Goal: Information Seeking & Learning: Learn about a topic

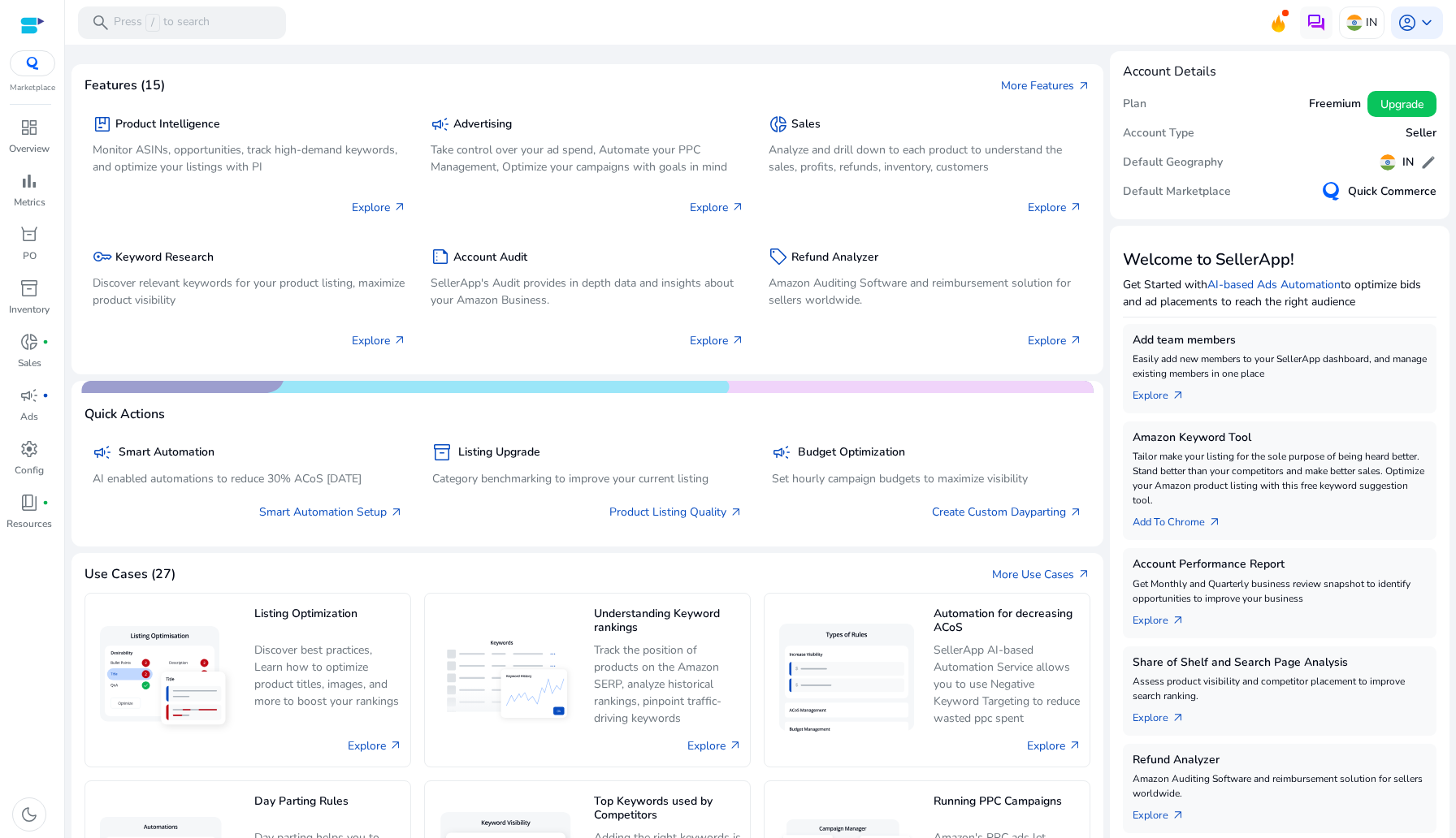
click at [27, 57] on img at bounding box center [32, 64] width 29 height 13
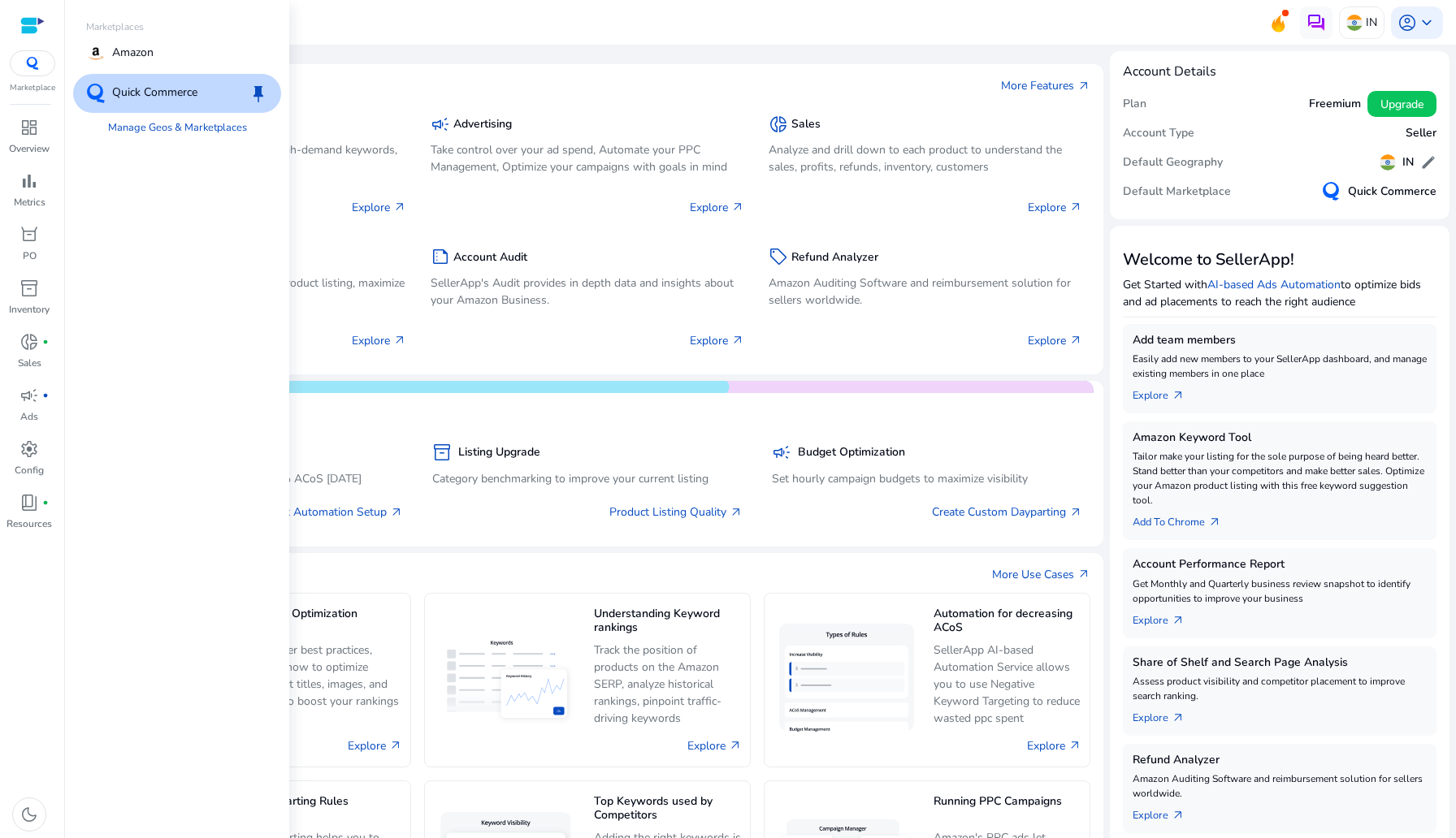
click at [44, 62] on img at bounding box center [32, 64] width 29 height 13
click at [132, 52] on p "Amazon" at bounding box center [133, 53] width 41 height 19
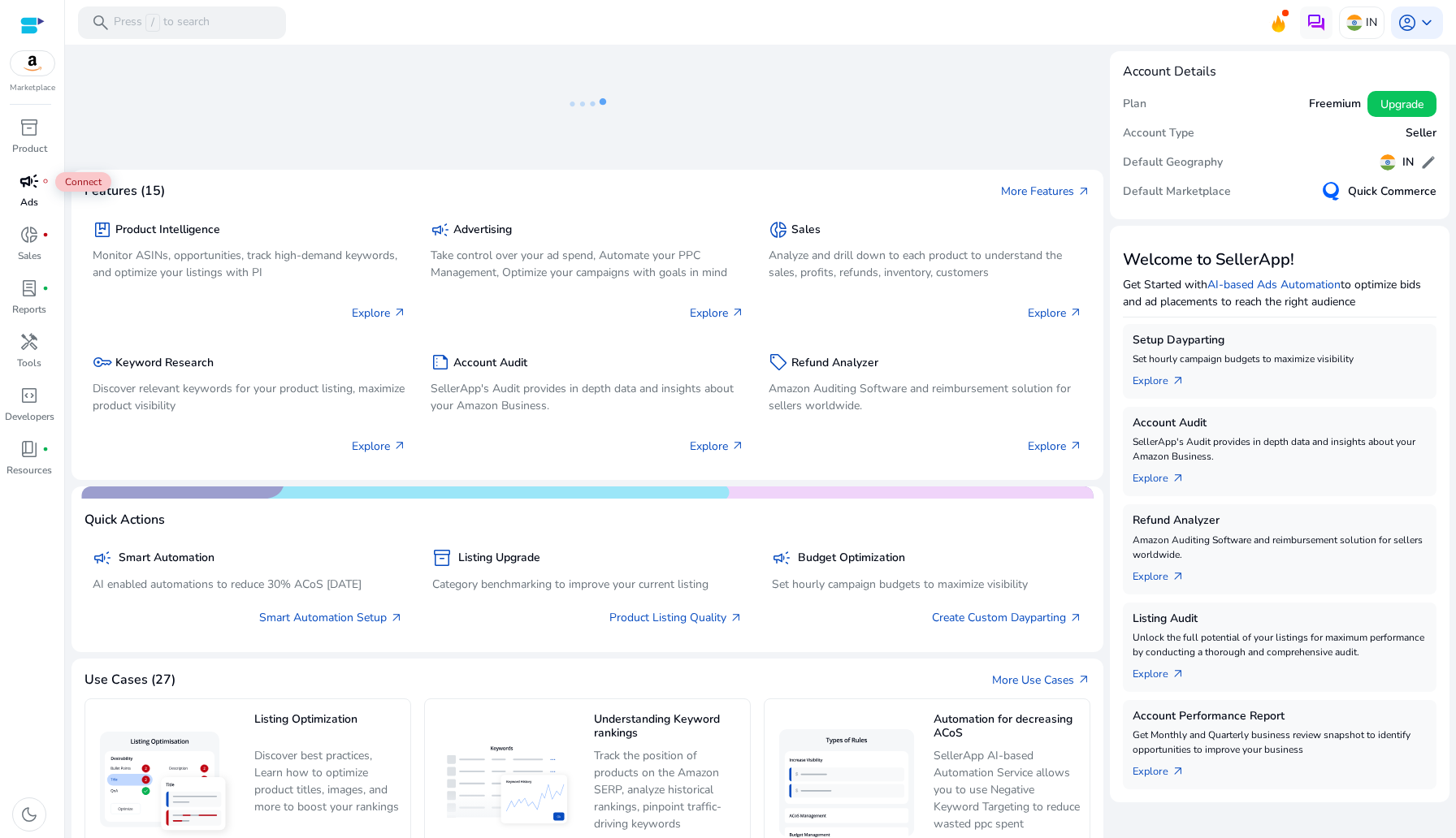
click at [13, 187] on div "campaign fiber_manual_record" at bounding box center [29, 181] width 45 height 26
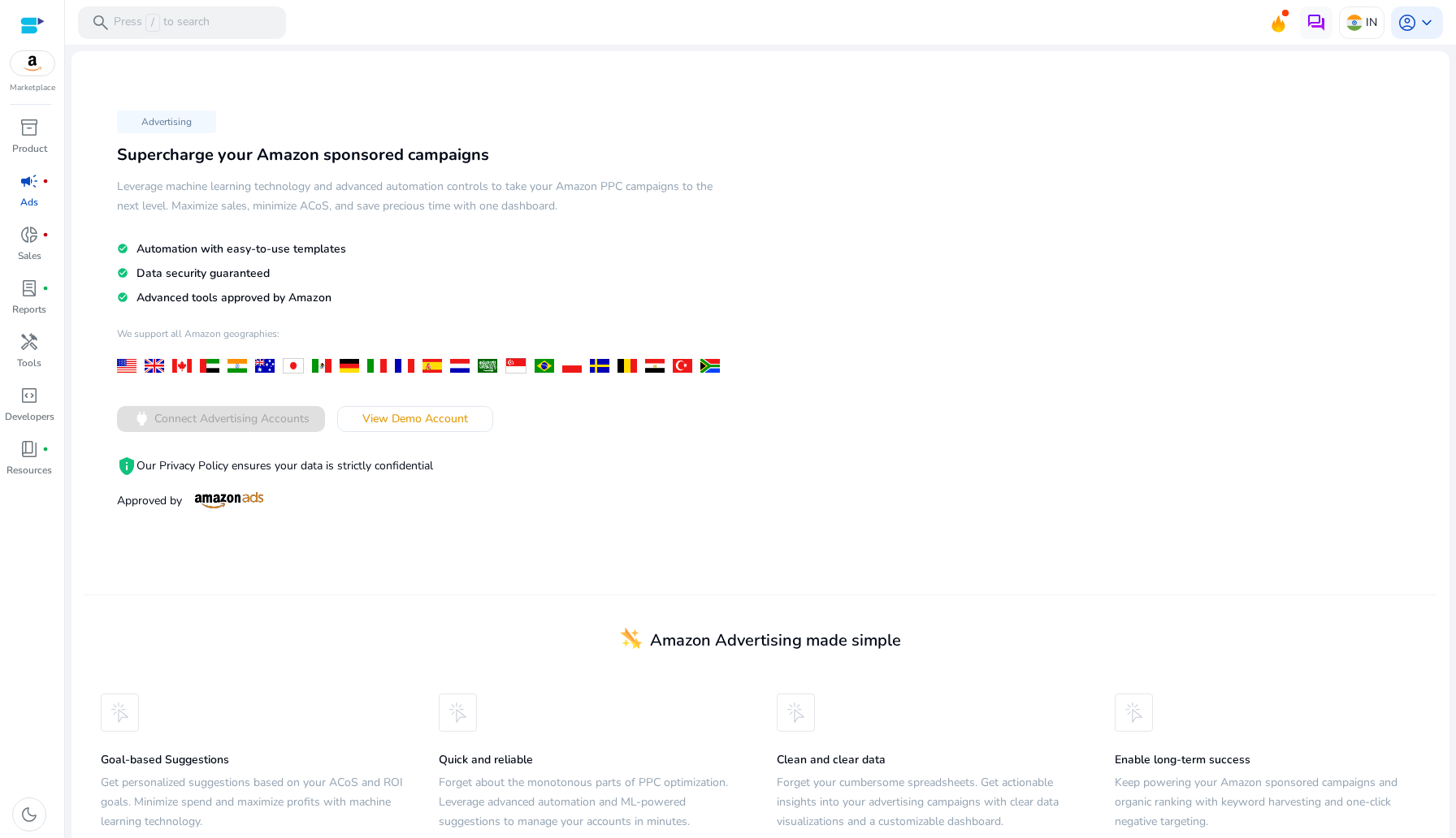
click at [399, 391] on div "Advertising Supercharge your Amazon sponsored campaigns Leverage machine learni…" at bounding box center [423, 309] width 676 height 409
click at [400, 401] on span at bounding box center [415, 419] width 155 height 39
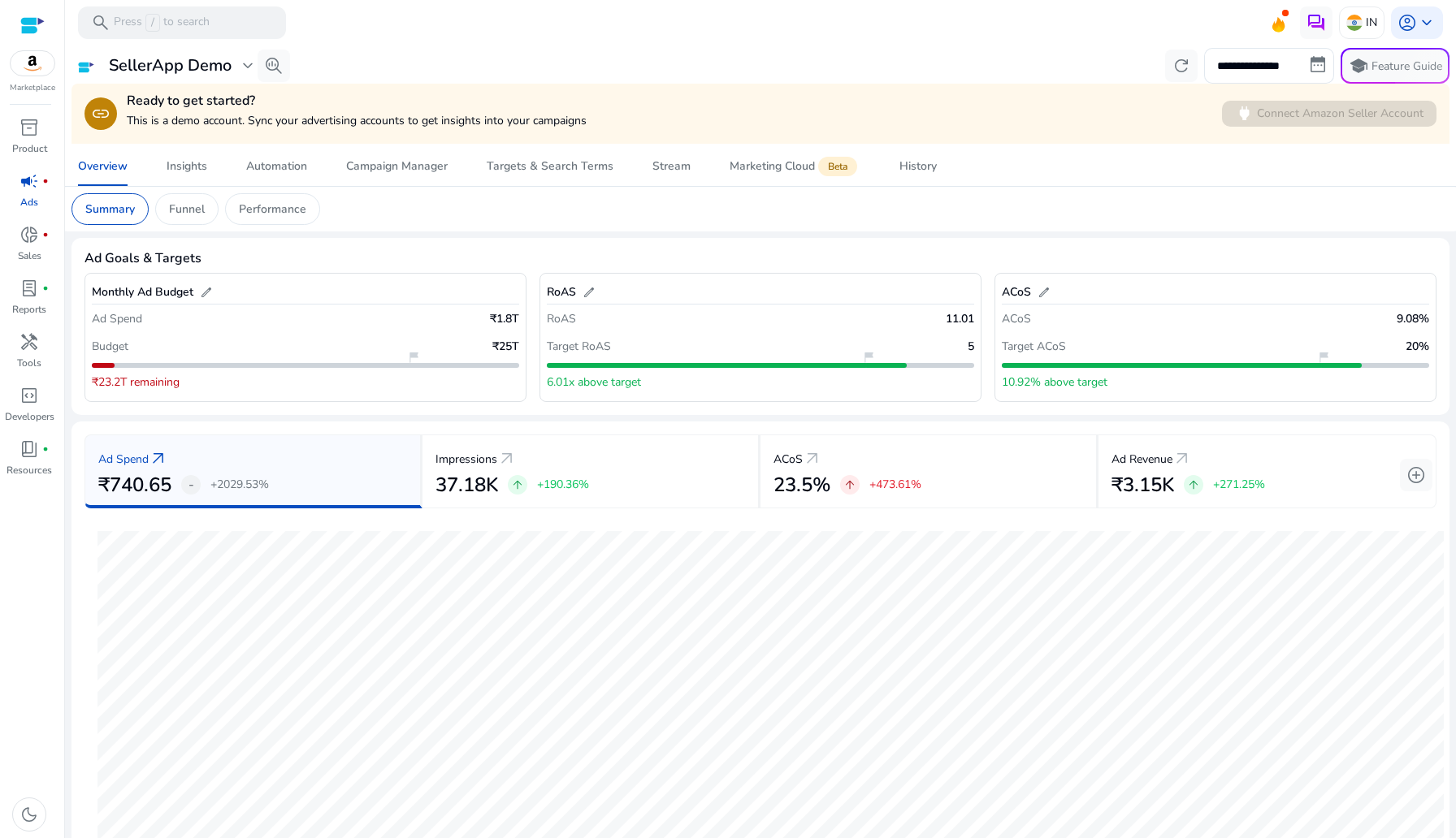
click at [370, 200] on mat-card "Summary Funnel Performance" at bounding box center [761, 209] width 1404 height 45
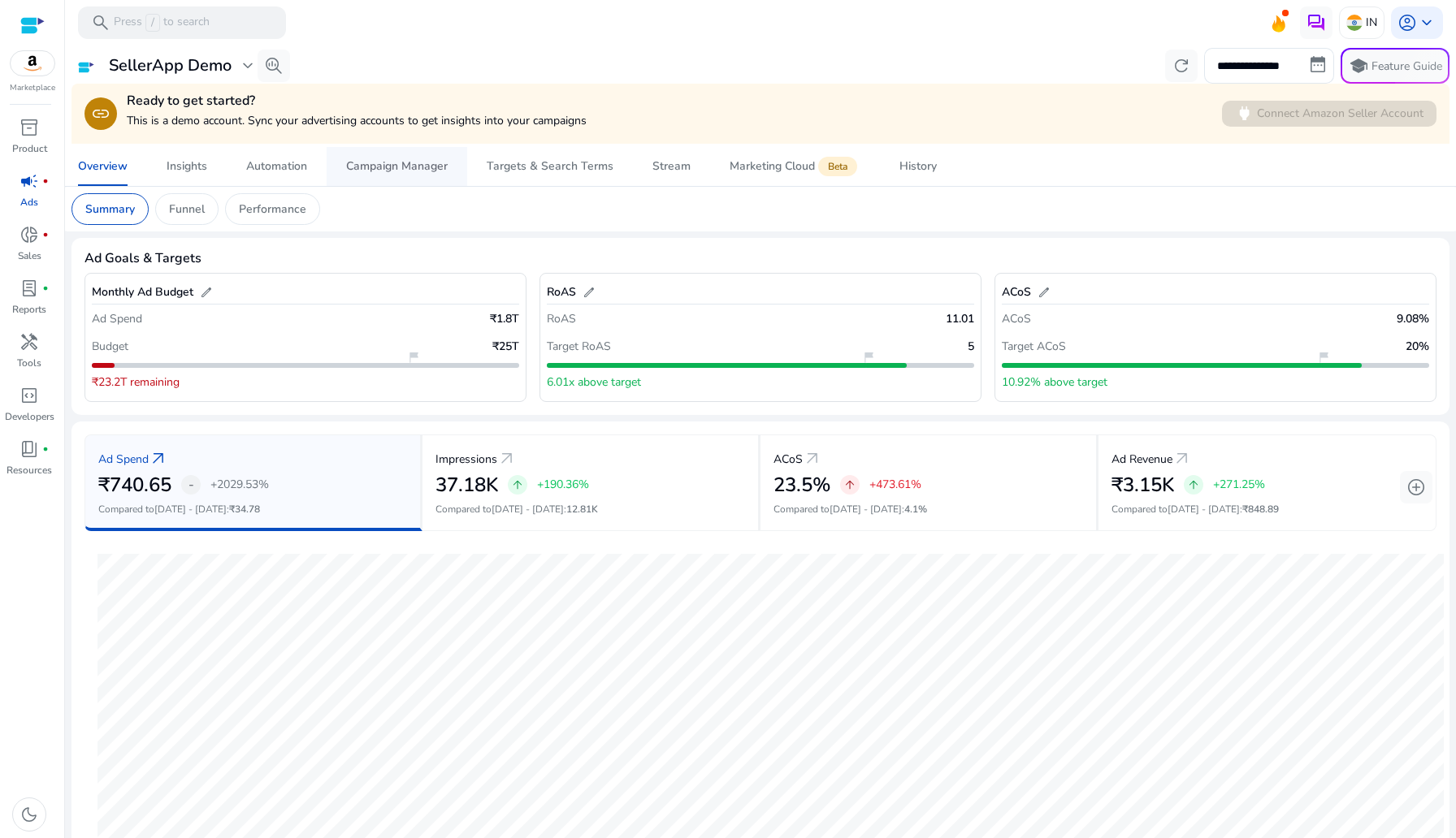
click at [355, 169] on div "Campaign Manager" at bounding box center [397, 167] width 101 height 11
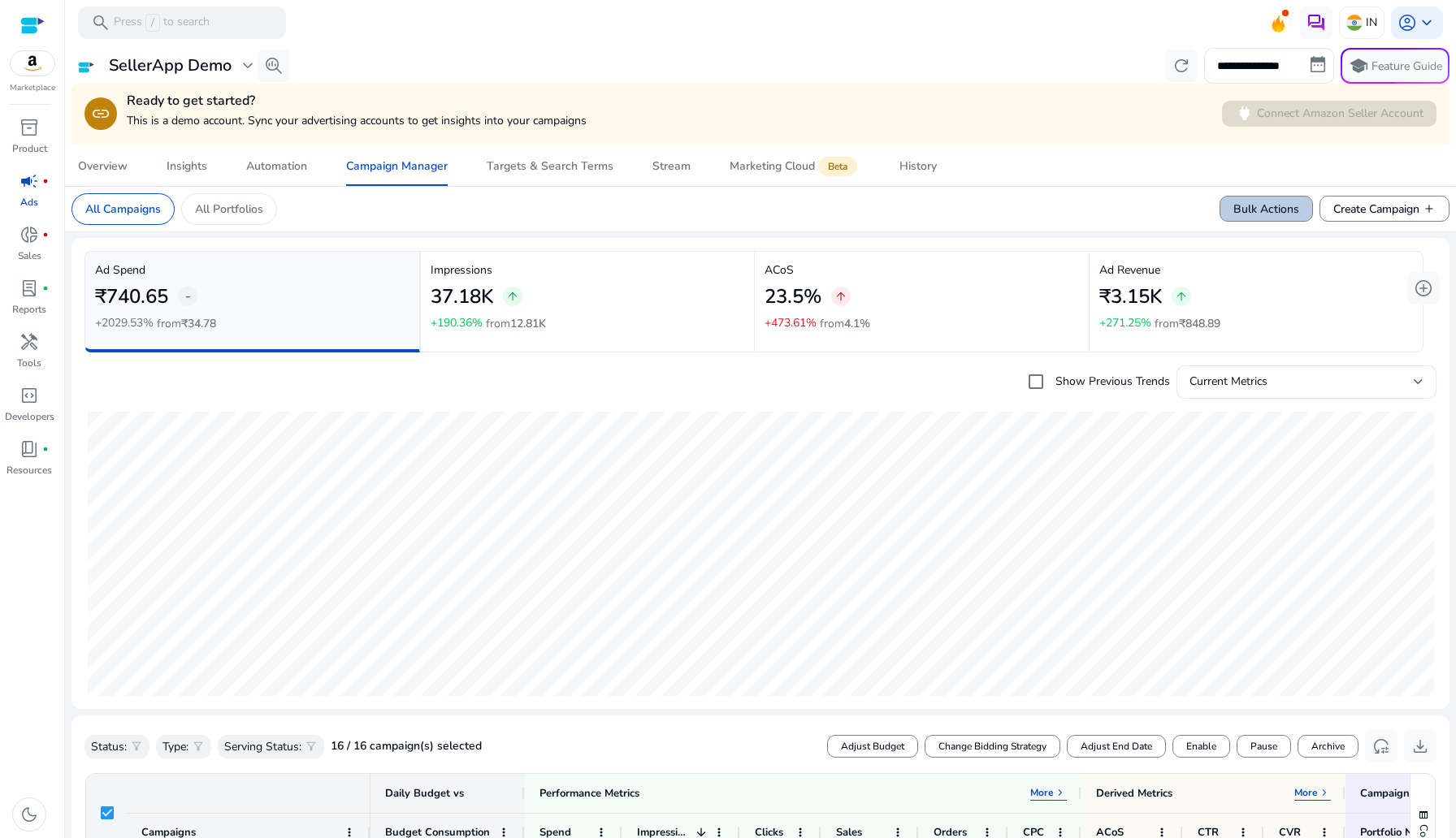
click at [1241, 215] on span "Bulk Actions" at bounding box center [1265, 209] width 65 height 17
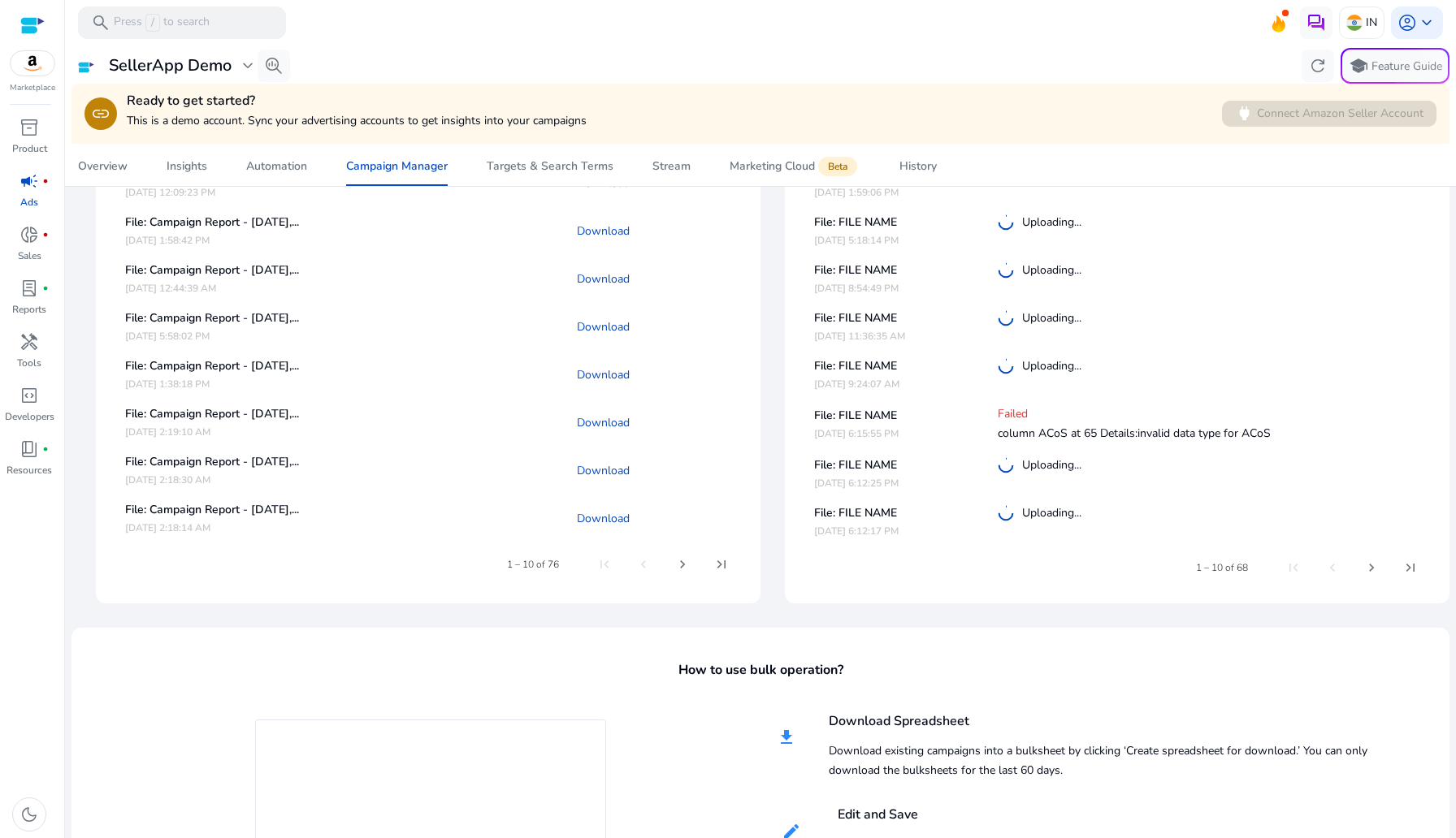
scroll to position [712, 0]
click at [1406, 32] on span "account_circle" at bounding box center [1406, 22] width 19 height 19
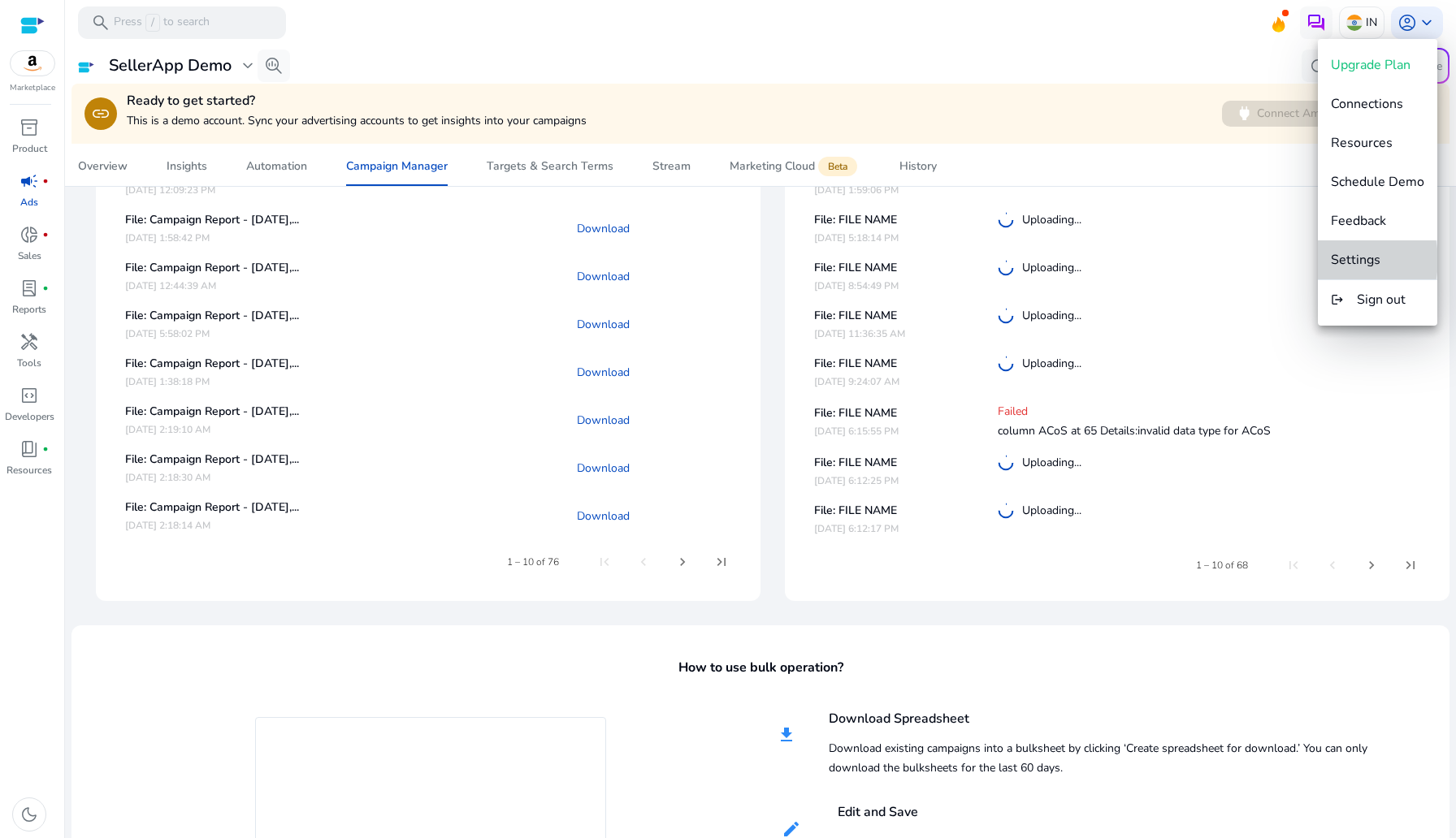
click at [1345, 260] on span "Settings" at bounding box center [1356, 260] width 50 height 17
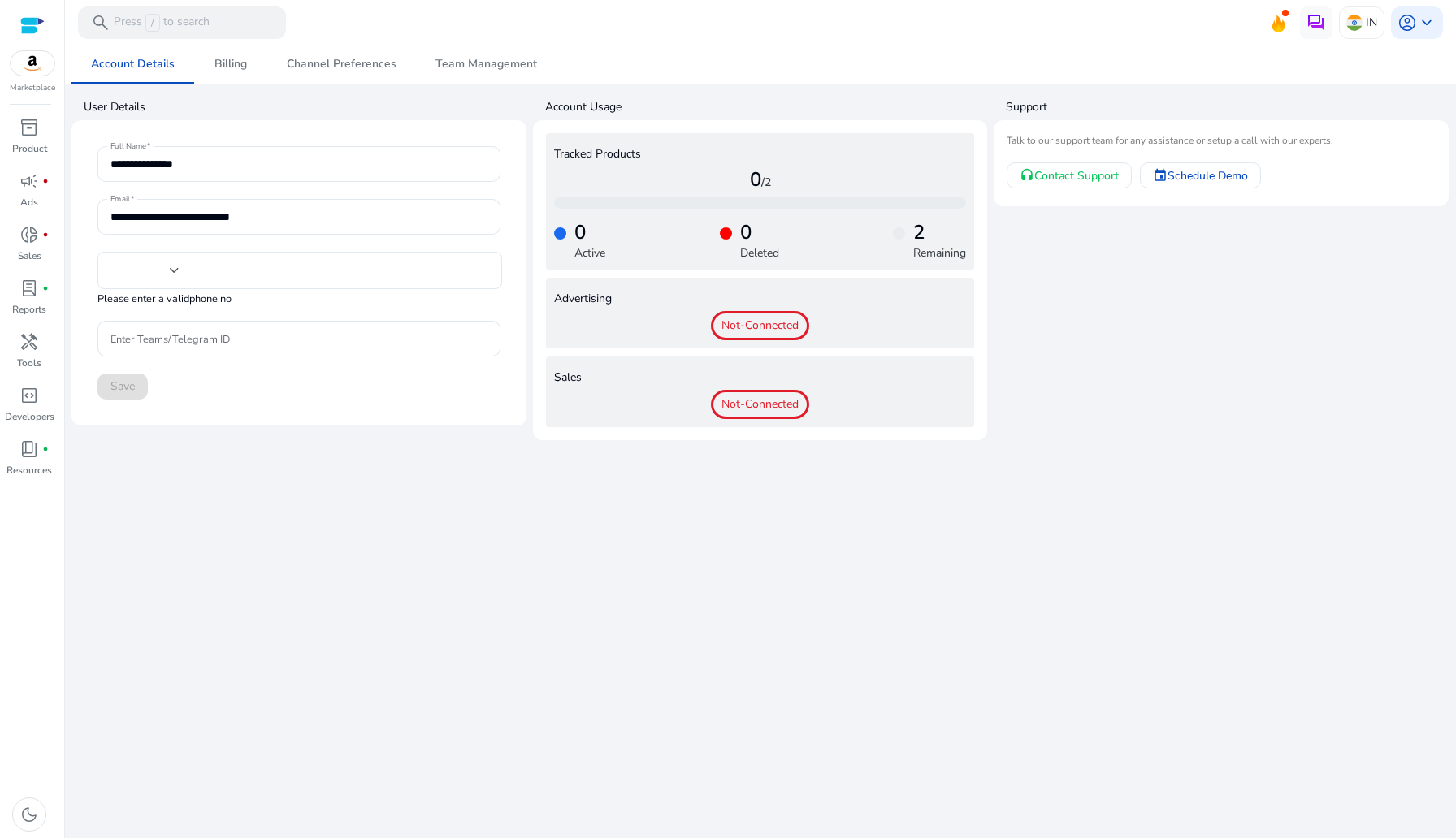
type input "***"
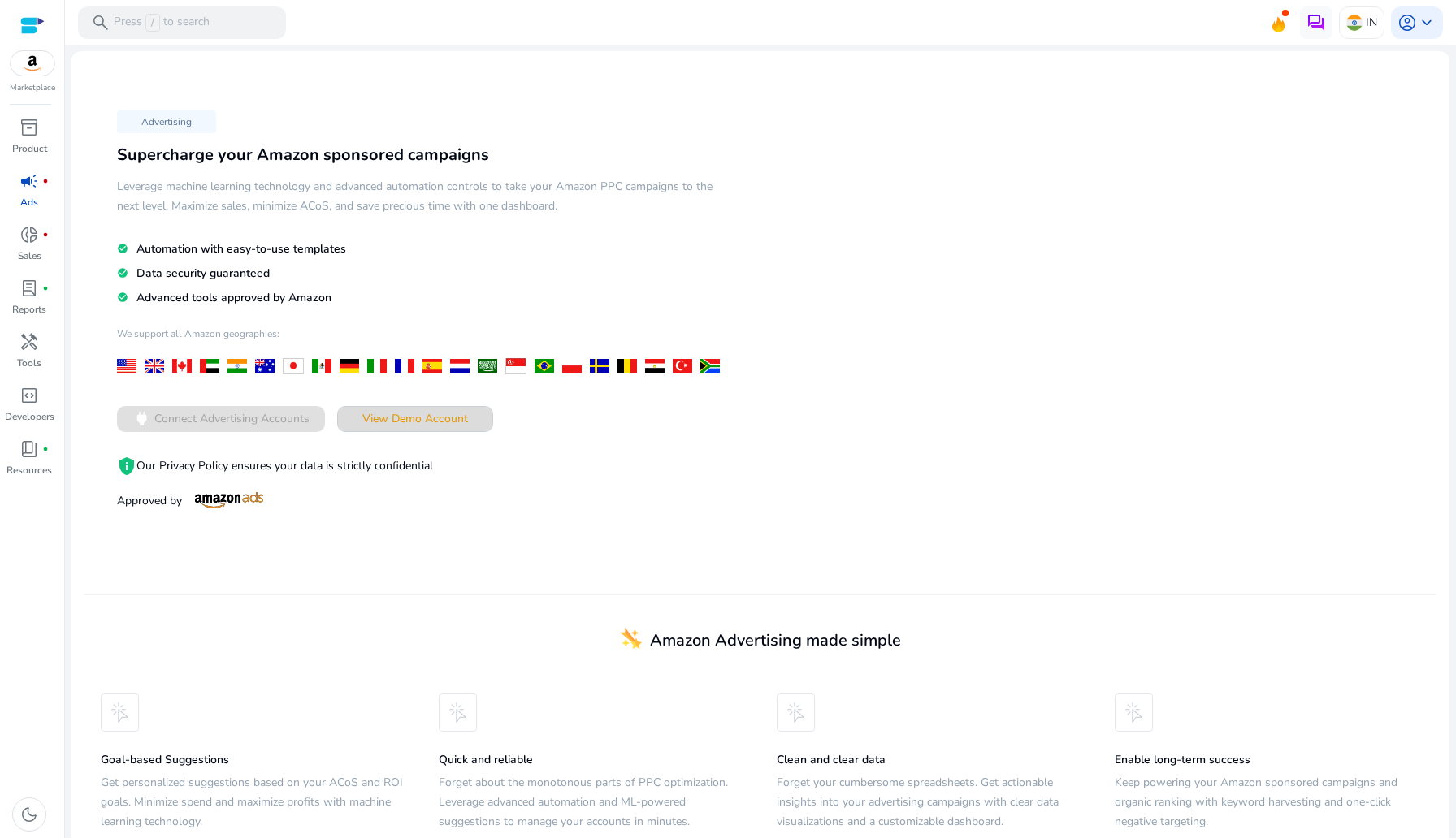
click at [391, 407] on span at bounding box center [415, 419] width 155 height 39
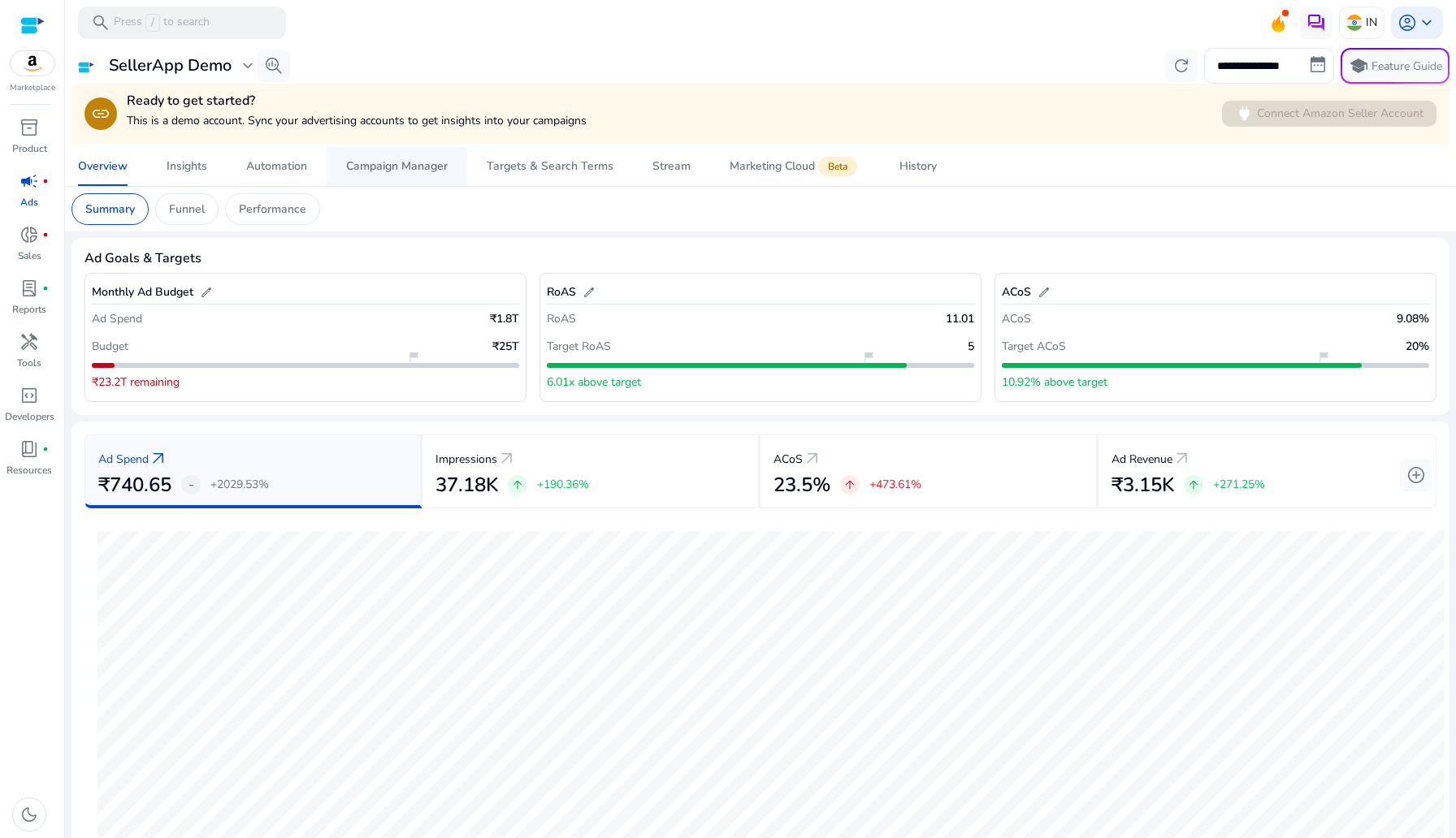
click at [425, 172] on div "Campaign Manager" at bounding box center [397, 167] width 101 height 11
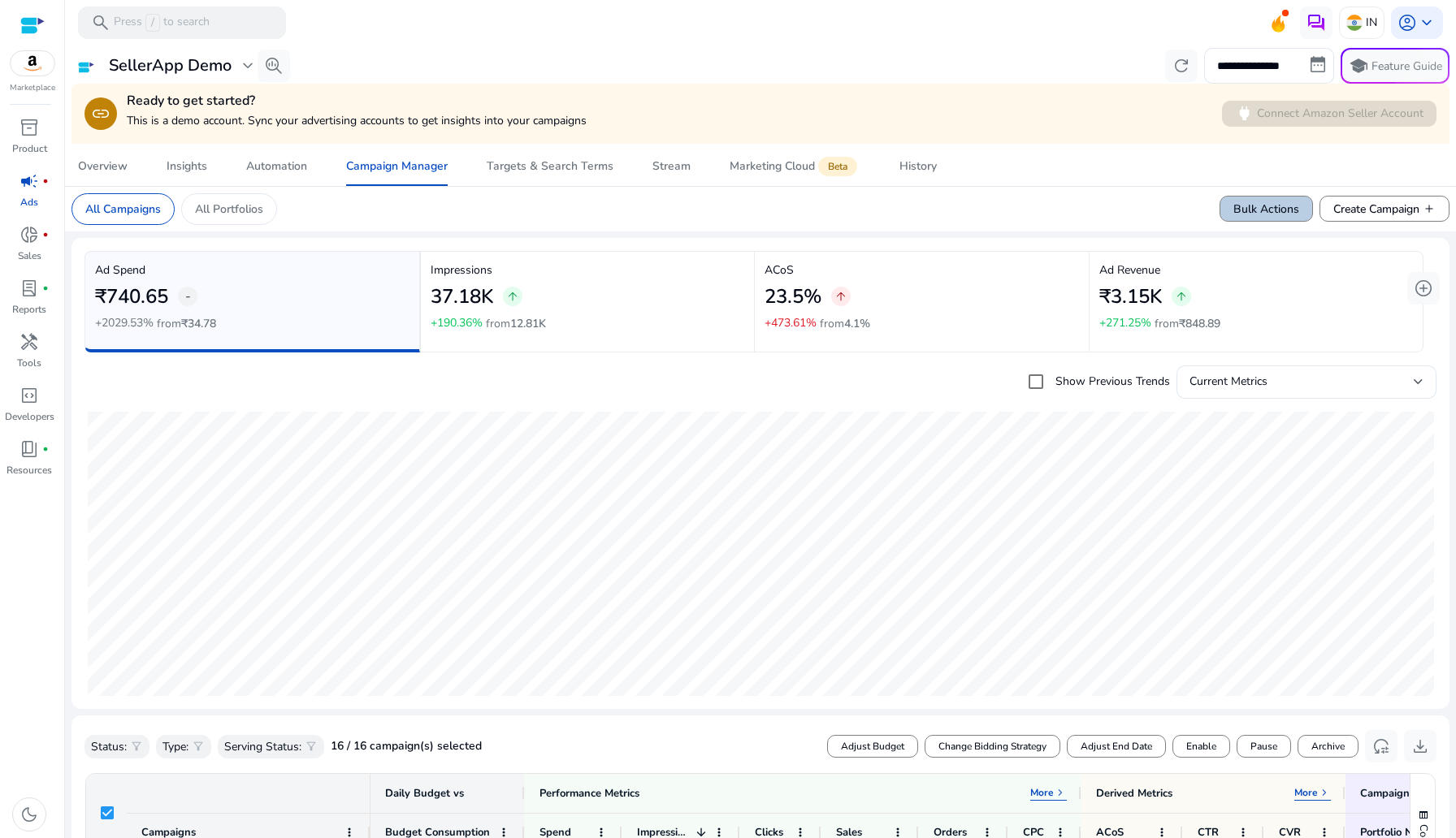
click at [1265, 212] on span "Bulk Actions" at bounding box center [1265, 209] width 65 height 17
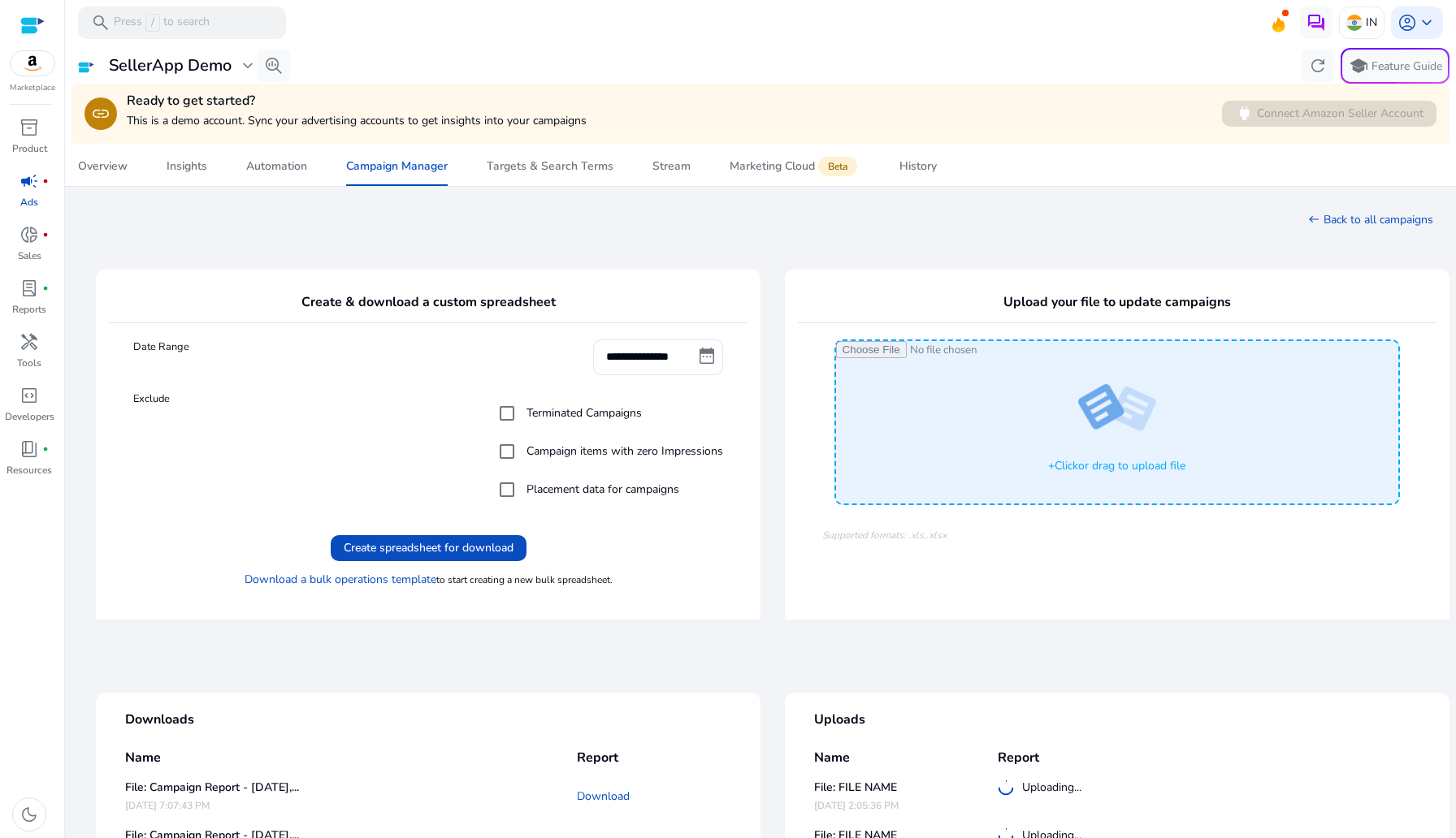
drag, startPoint x: 1095, startPoint y: 423, endPoint x: 1147, endPoint y: 425, distance: 52.0
click at [1147, 425] on input "Click" at bounding box center [1117, 422] width 563 height 162
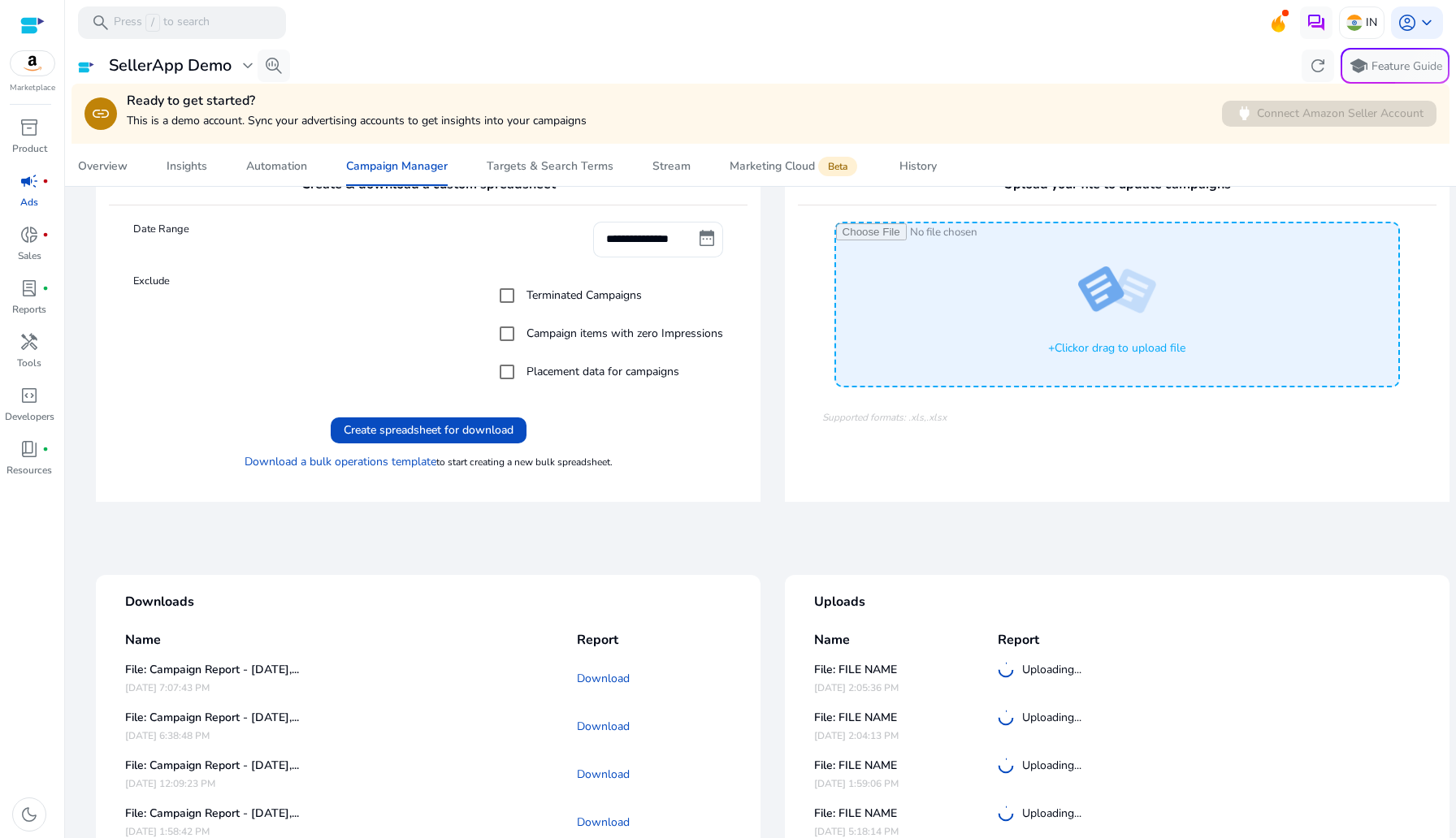
scroll to position [181, 0]
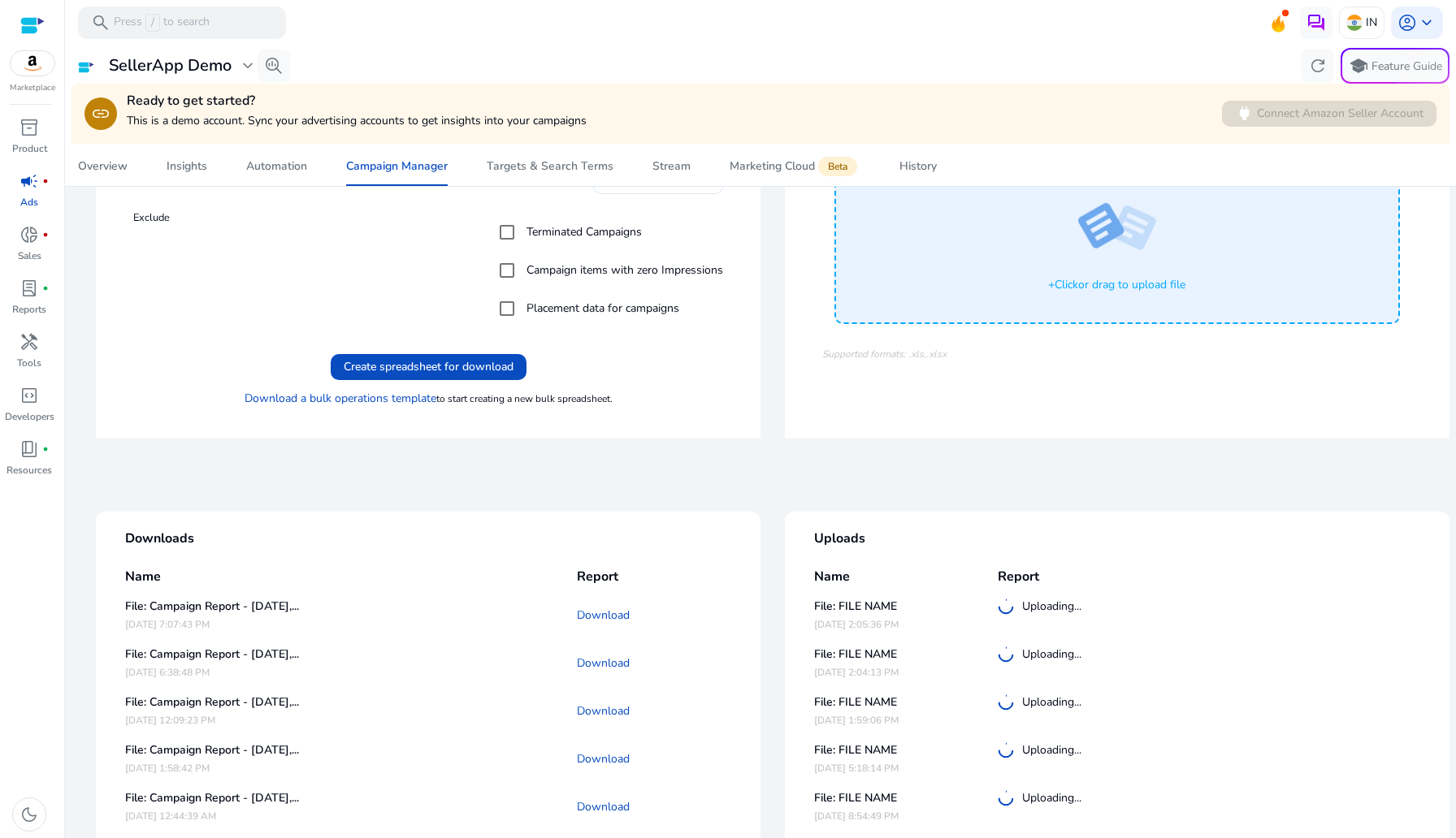
drag, startPoint x: 336, startPoint y: 362, endPoint x: 553, endPoint y: 504, distance: 259.3
click at [553, 502] on app-ppc-bulk-actions "**********" at bounding box center [761, 788] width 1378 height 1553
click at [497, 468] on div "Downloads Name Report File: Campaign Report - [DATE],... [DATE] 7:07:43 PM Down…" at bounding box center [761, 809] width 1378 height 693
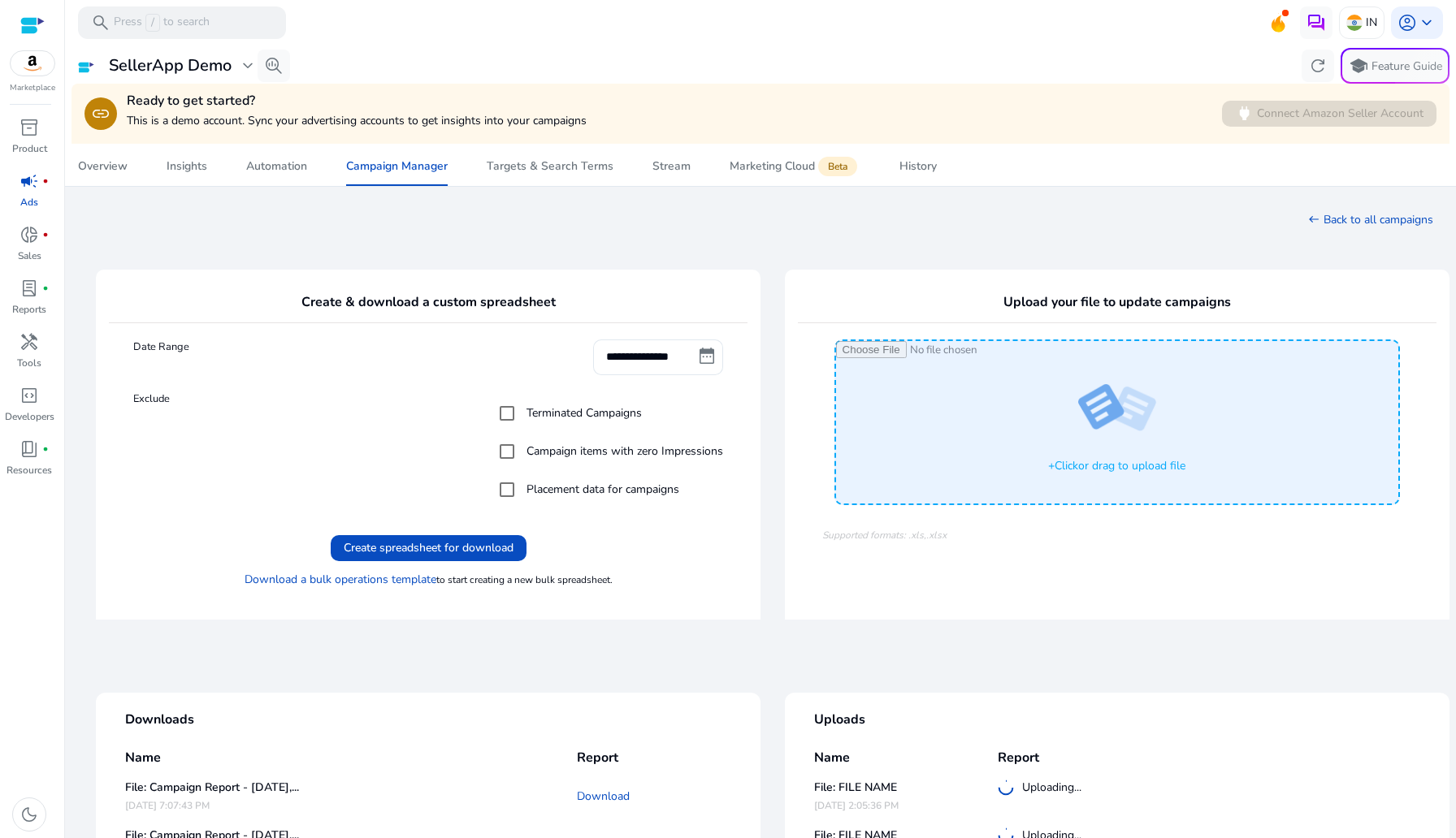
drag, startPoint x: 995, startPoint y: 306, endPoint x: 1327, endPoint y: 313, distance: 332.1
click at [1327, 313] on h4 "Upload your file to update campaigns" at bounding box center [1116, 303] width 638 height 41
copy h4 "Upload your file to update campaigns"
drag, startPoint x: 225, startPoint y: 583, endPoint x: 432, endPoint y: 581, distance: 207.0
click at [432, 581] on h6 "Download a bulk operations template to start creating a new bulk spreadsheet." at bounding box center [428, 580] width 589 height 14
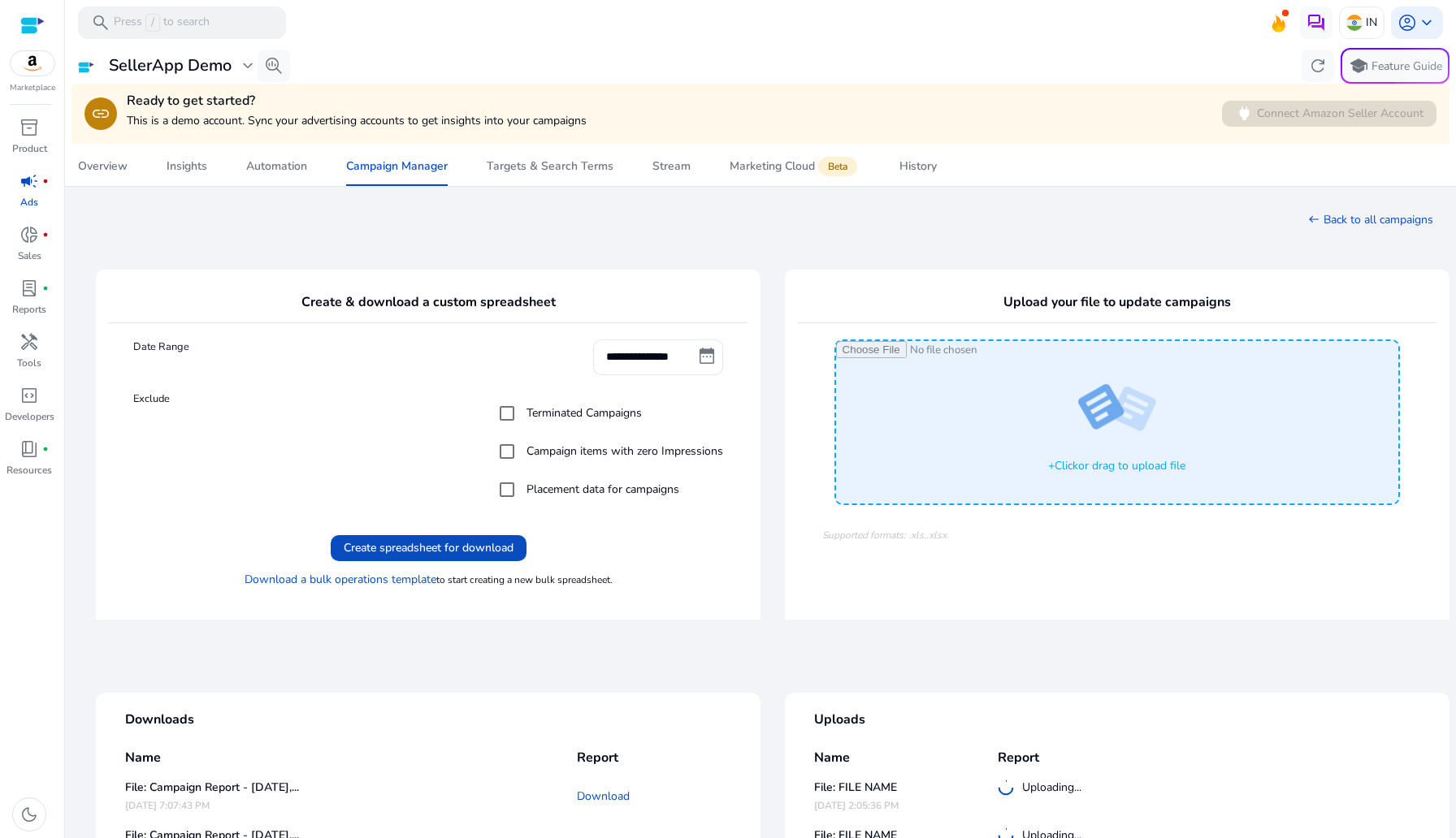
copy link "Download a bulk operations template"
drag, startPoint x: 435, startPoint y: 582, endPoint x: 651, endPoint y: 583, distance: 216.0
click at [651, 583] on h6 "Download a bulk operations template to start creating a new bulk spreadsheet." at bounding box center [428, 580] width 589 height 14
copy h6 "to start creating a new bulk spreadsheet."
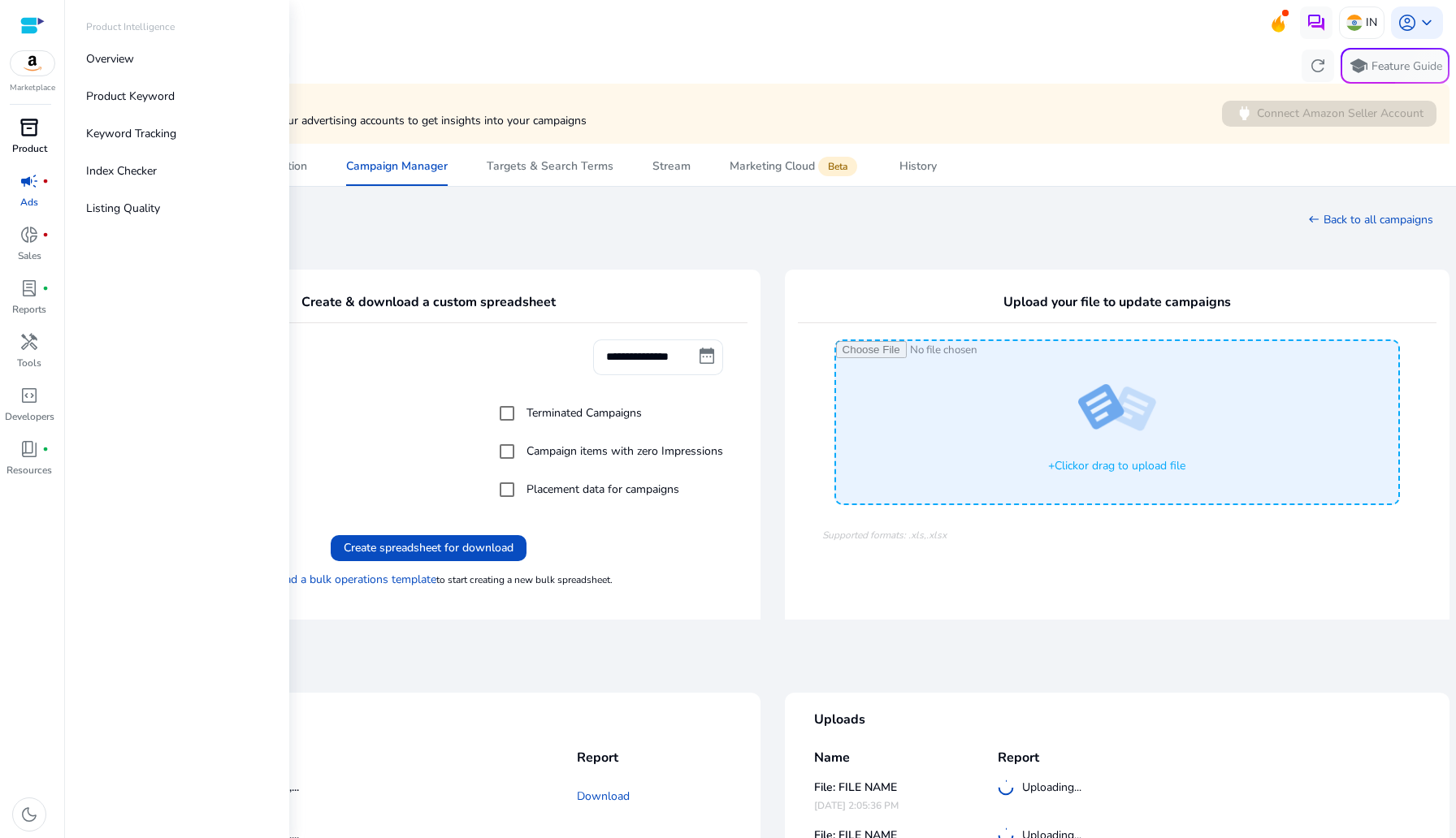
click at [22, 149] on p "Product" at bounding box center [29, 148] width 35 height 15
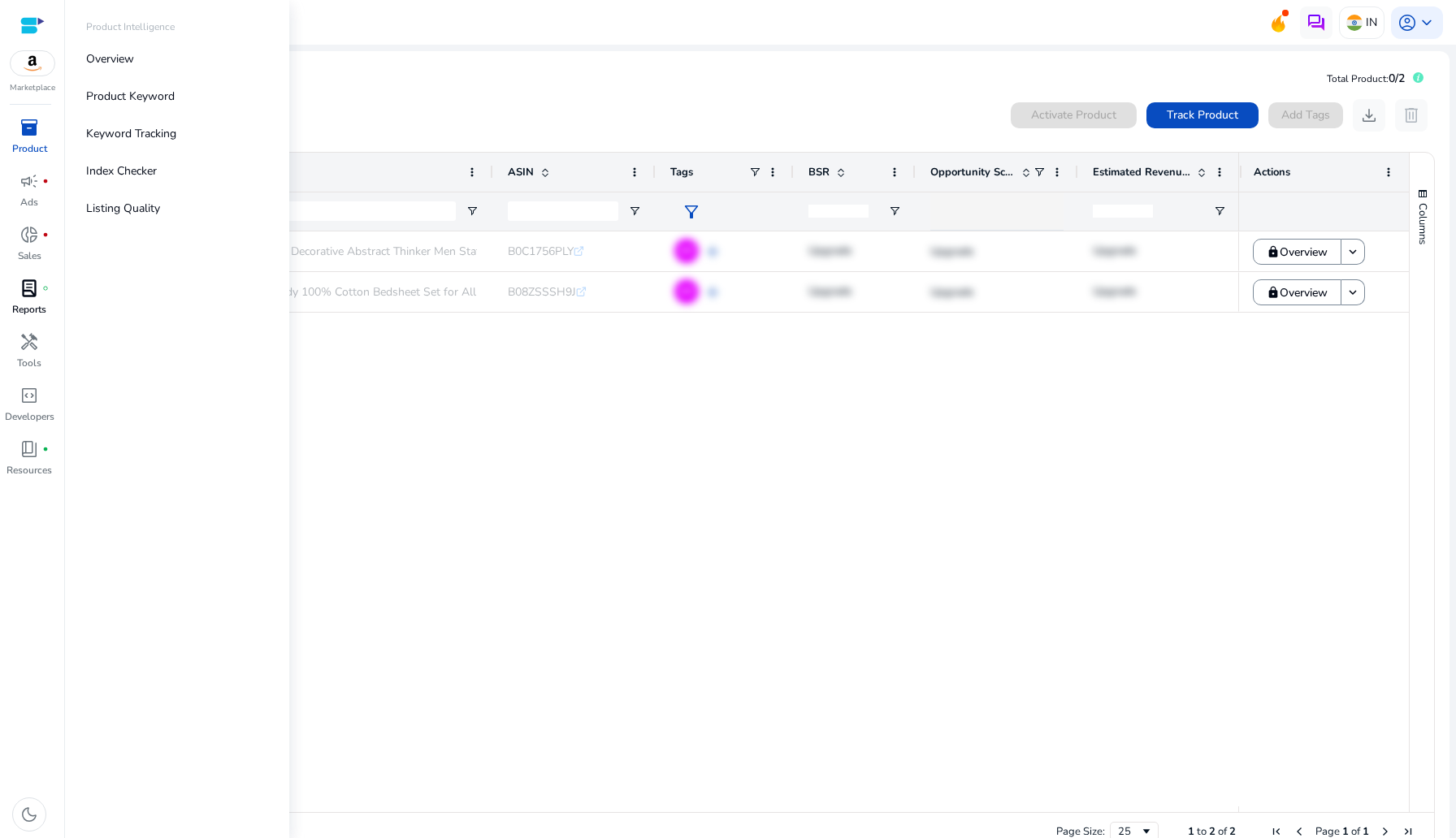
click at [36, 326] on link "lab_profile fiber_manual_record Reports" at bounding box center [29, 302] width 59 height 53
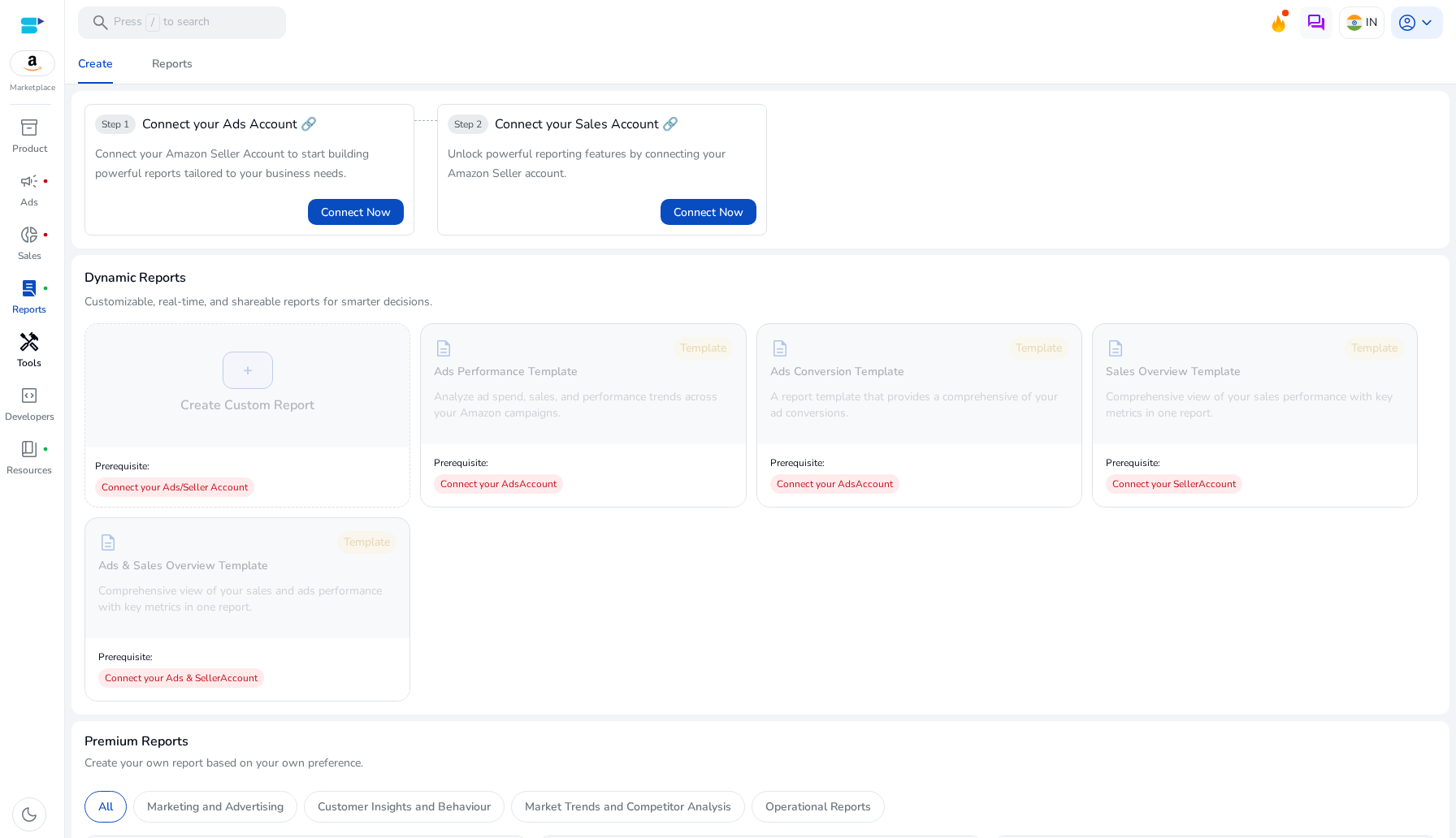
click at [26, 348] on span "handyman" at bounding box center [29, 342] width 19 height 19
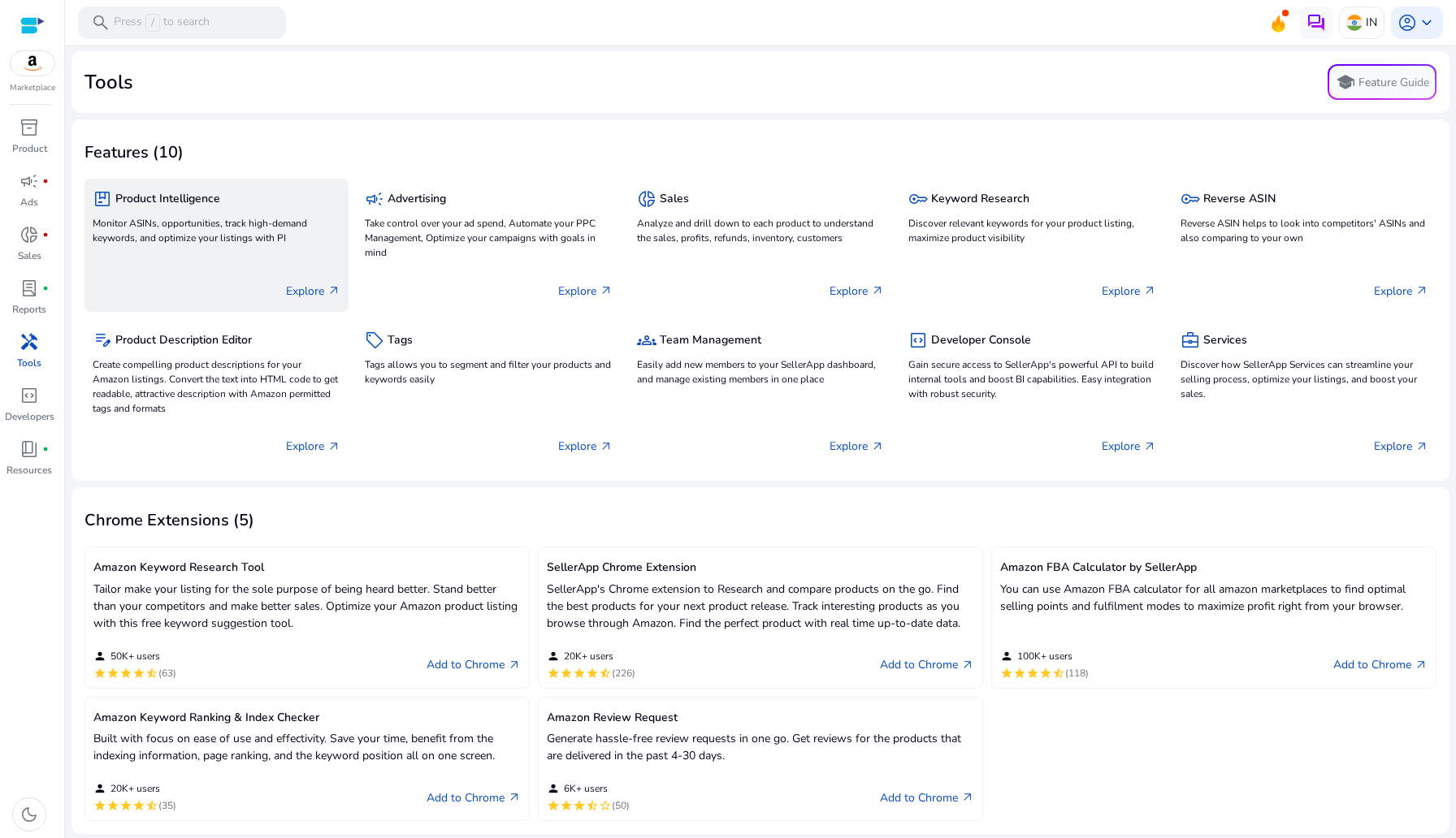
click at [310, 274] on div "Explore arrow_outward" at bounding box center [216, 285] width 248 height 41
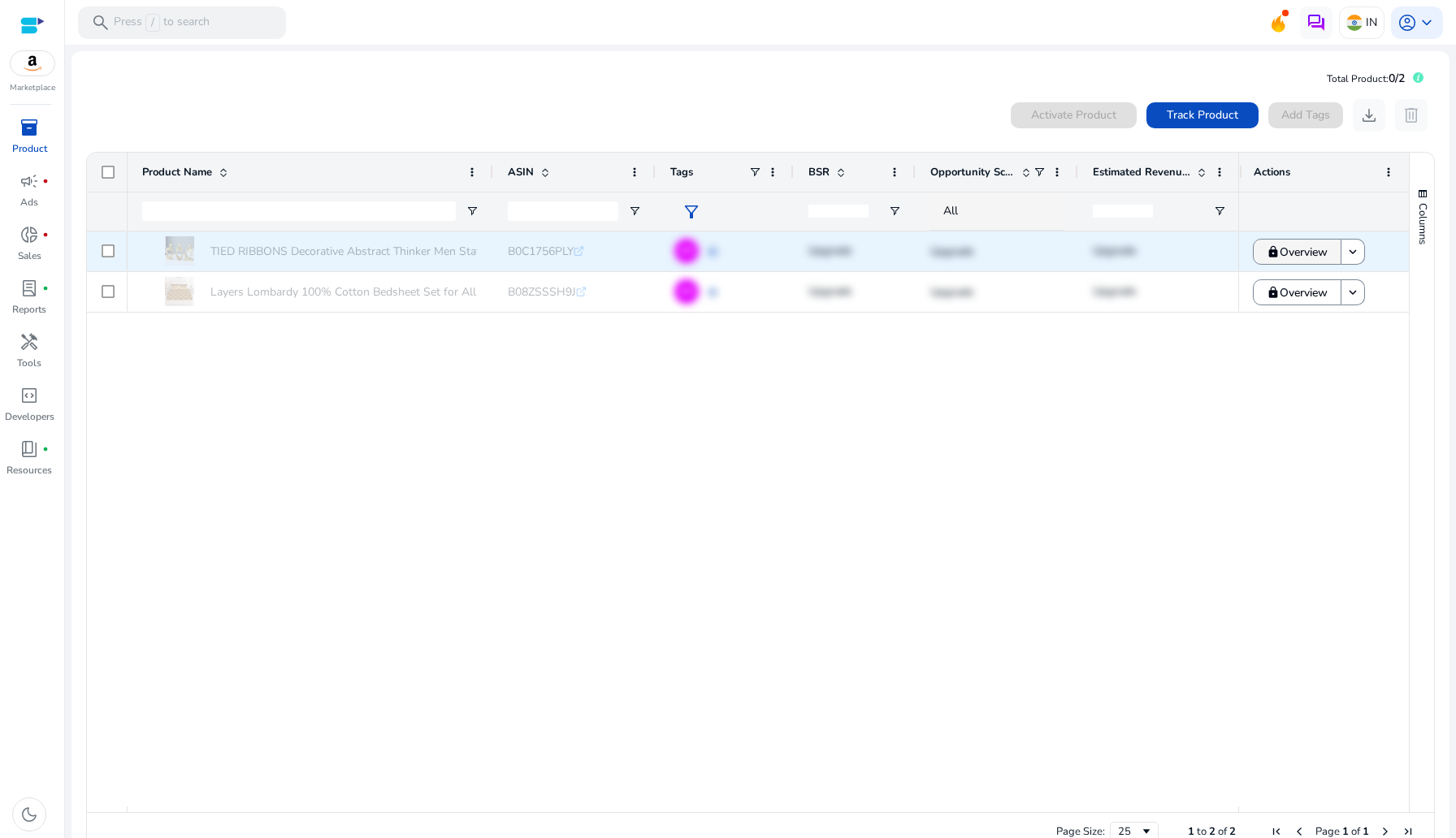
click at [1287, 255] on span "Overview" at bounding box center [1303, 252] width 48 height 33
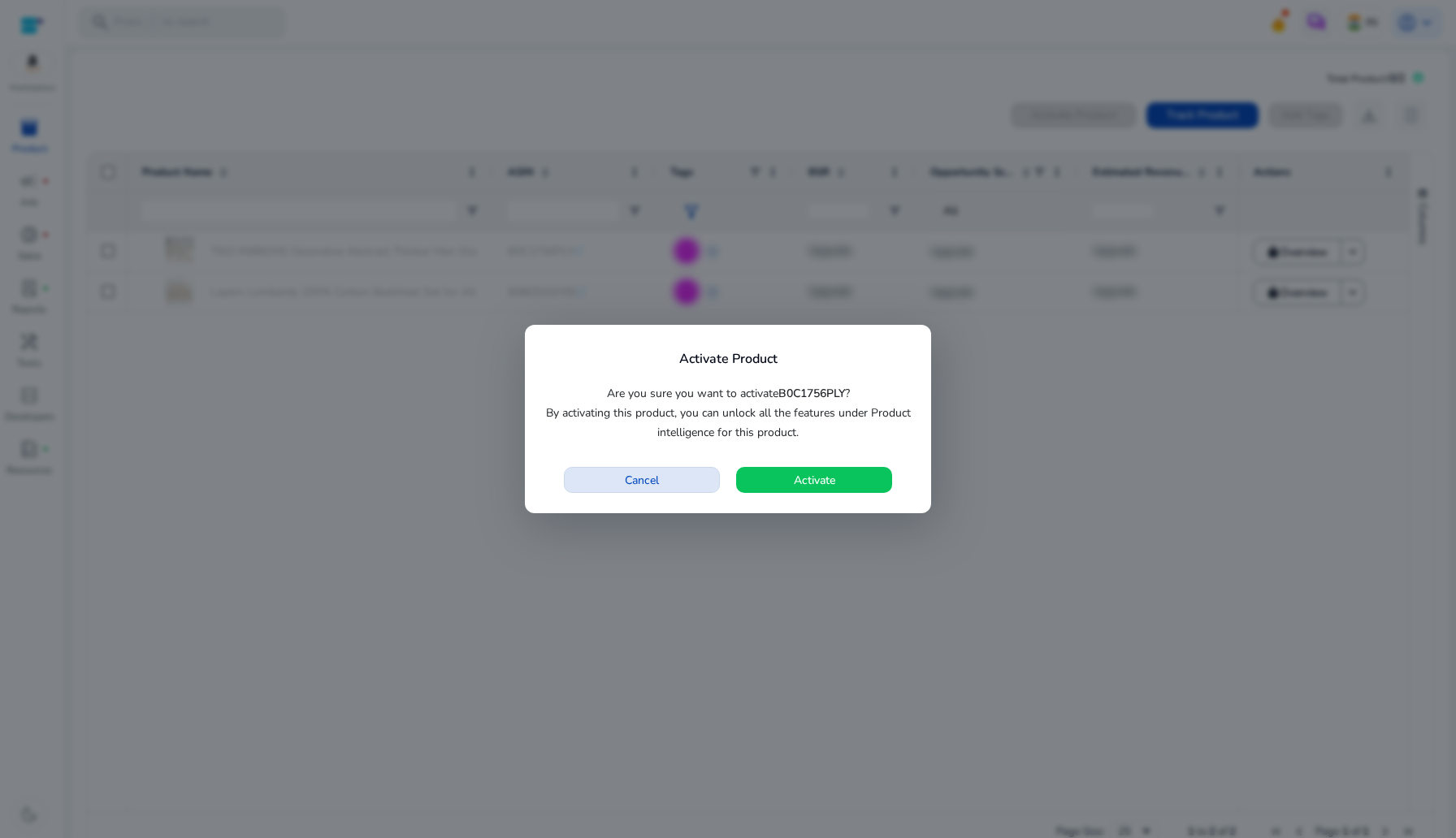
click at [658, 477] on span "Cancel" at bounding box center [641, 481] width 34 height 17
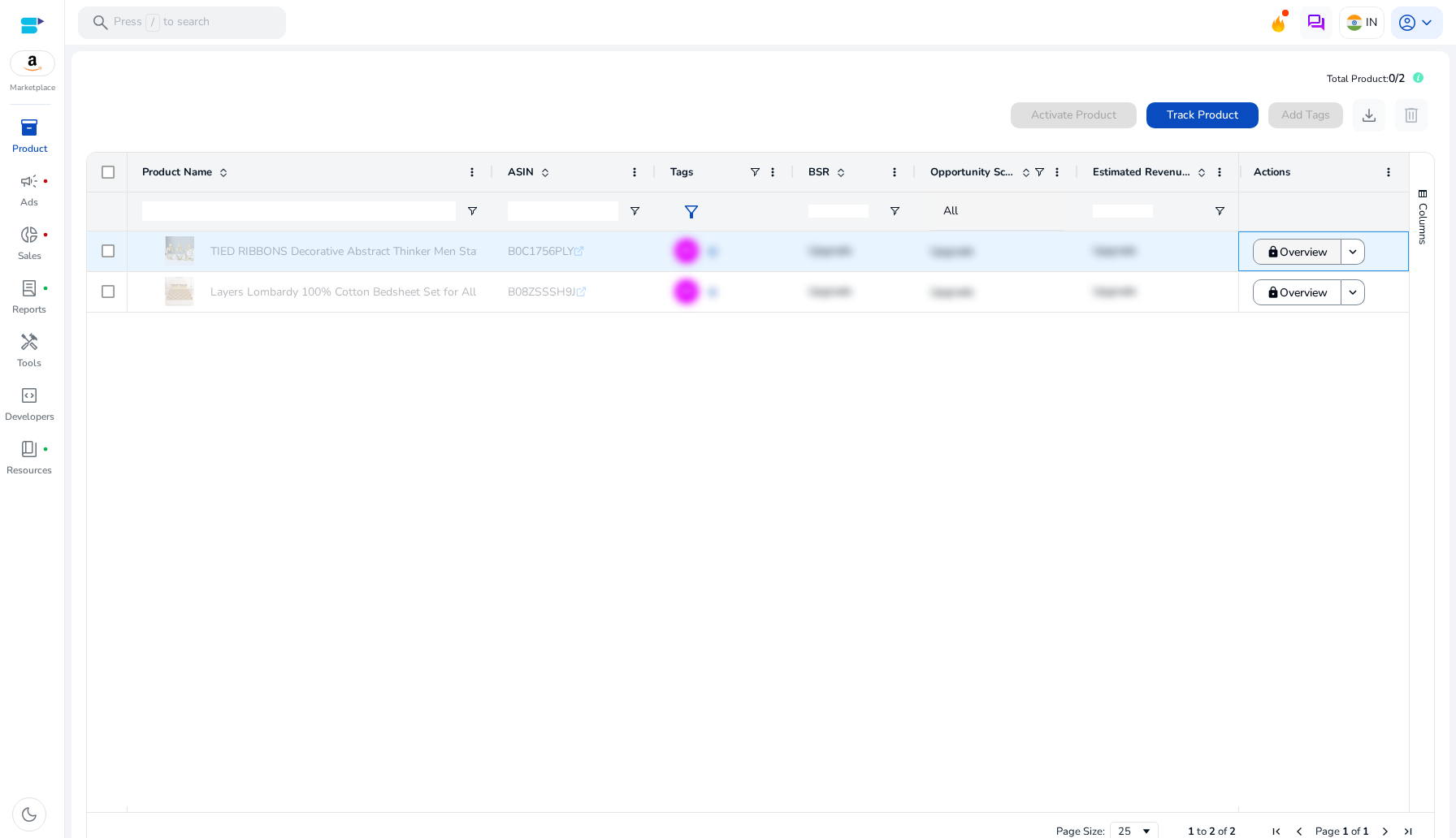
click at [1320, 253] on span "Overview" at bounding box center [1303, 252] width 48 height 33
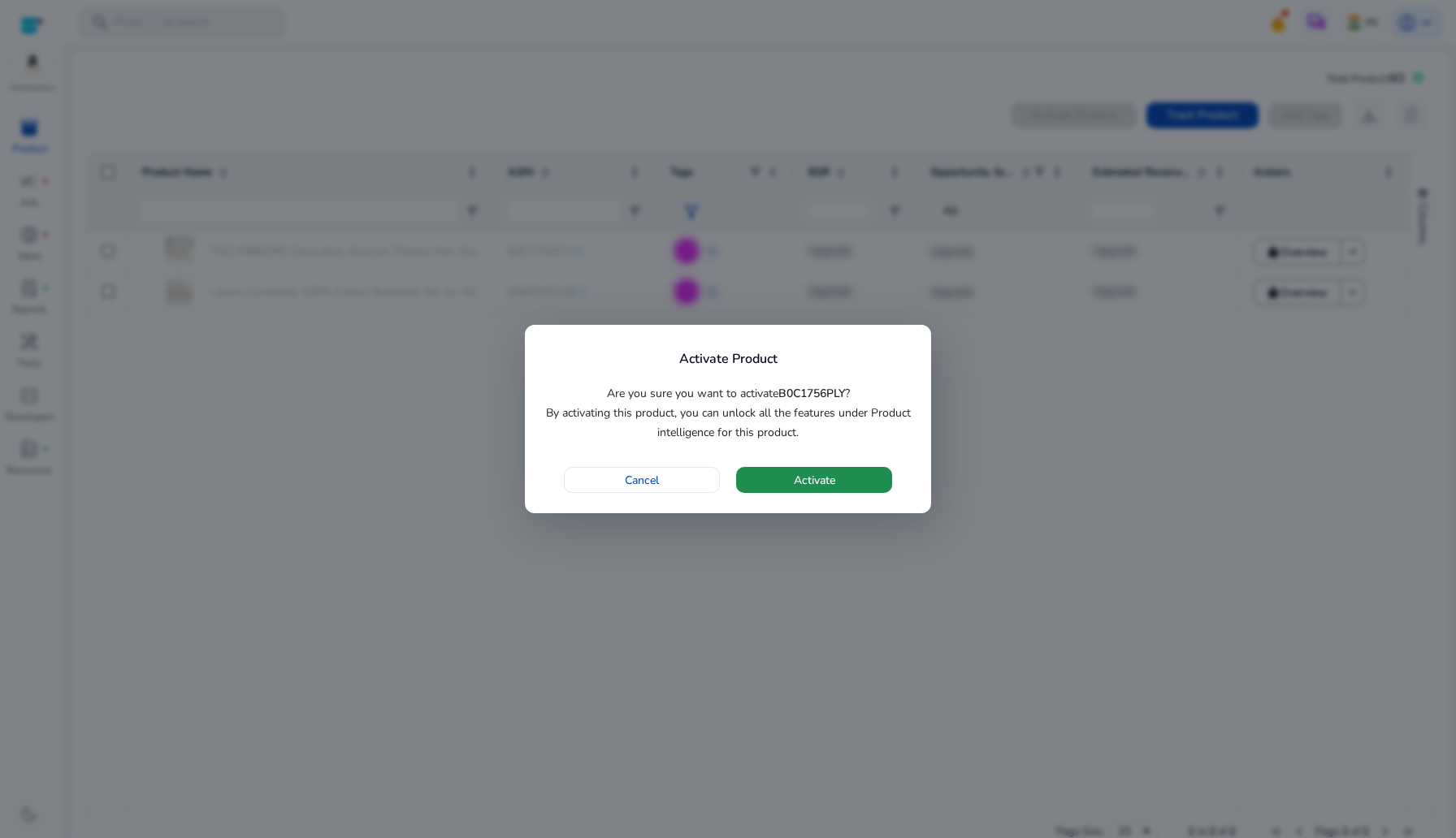
click at [846, 483] on span "button" at bounding box center [813, 480] width 156 height 39
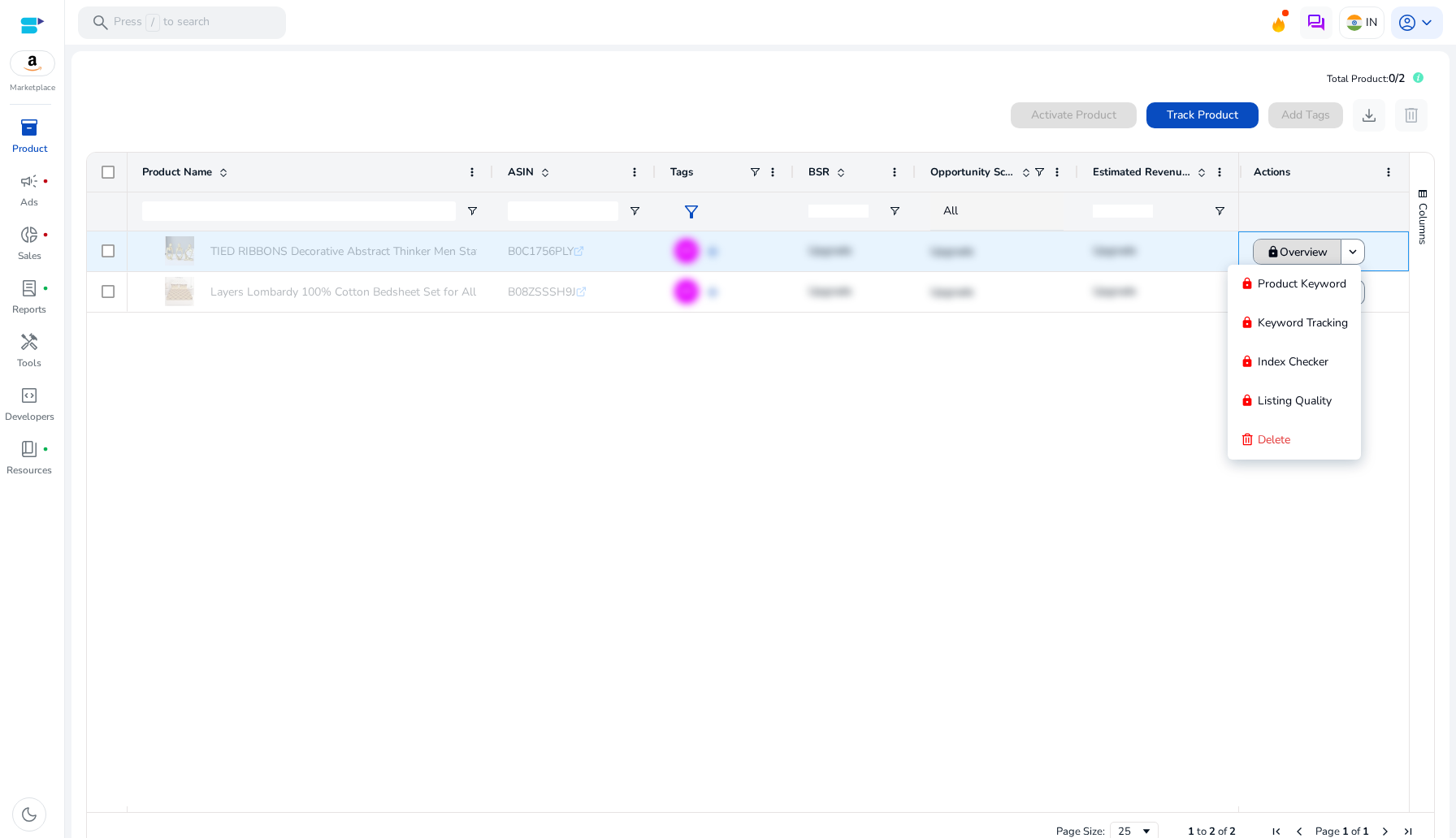
click at [1285, 251] on span "Overview" at bounding box center [1303, 252] width 48 height 33
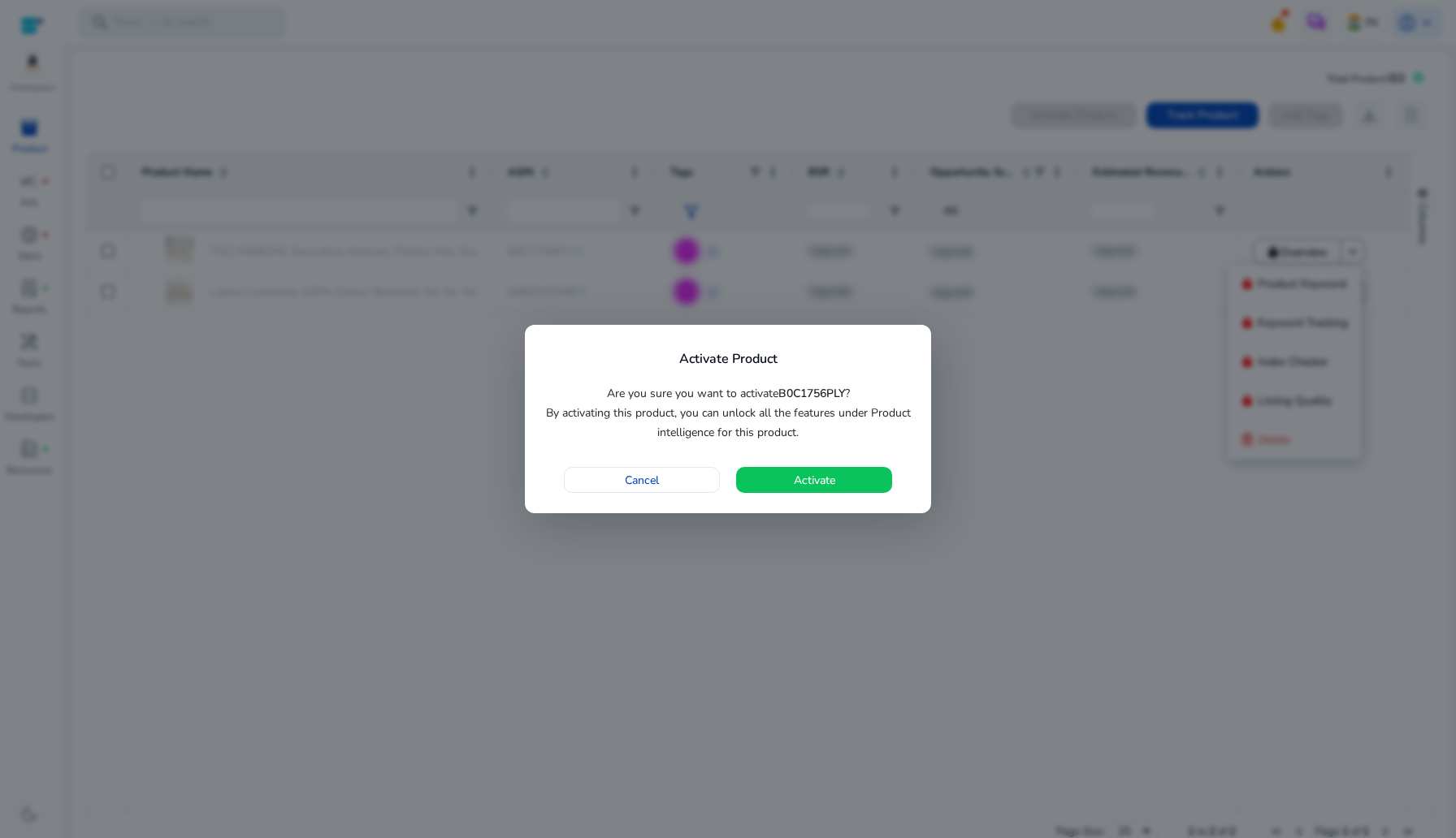
drag, startPoint x: 635, startPoint y: 406, endPoint x: 885, endPoint y: 406, distance: 250.0
click at [885, 406] on p "Are you sure you want to activate B0C1756PLY ? By activating this product, you …" at bounding box center [728, 413] width 366 height 59
click at [762, 436] on p "Are you sure you want to activate B0C1756PLY ? By activating this product, you …" at bounding box center [728, 413] width 366 height 59
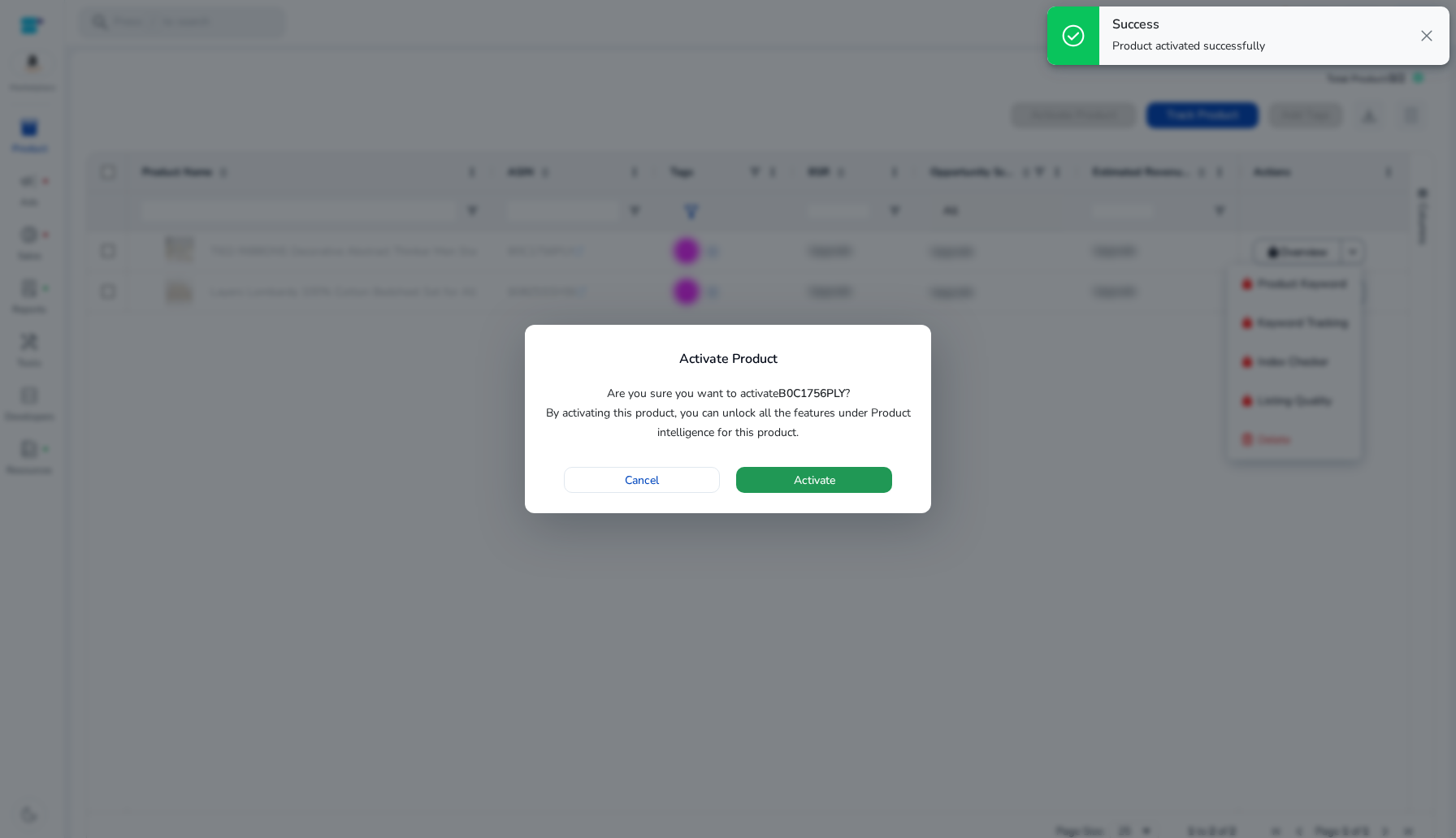
click at [838, 473] on span "button" at bounding box center [813, 480] width 156 height 39
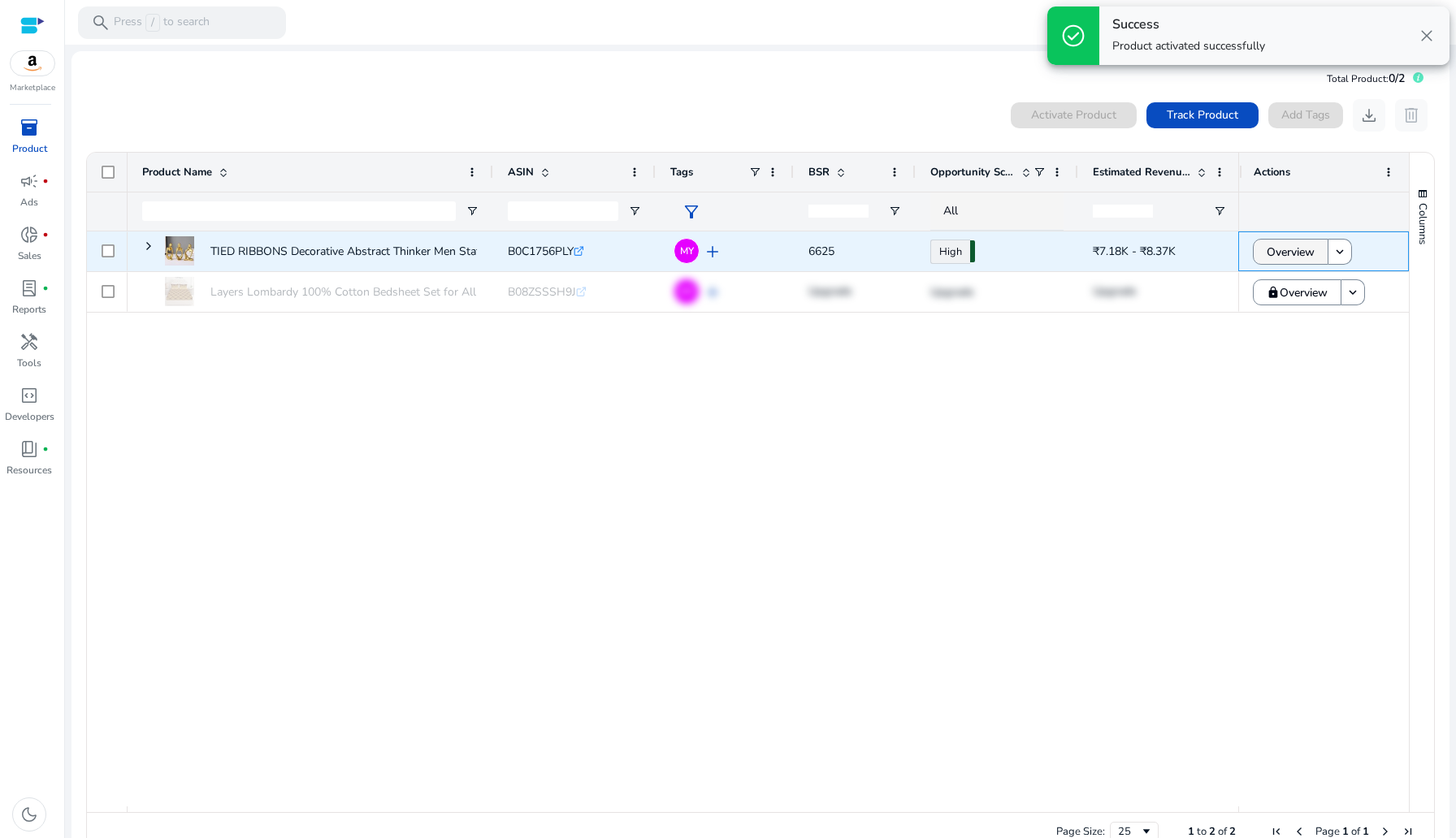
click at [1271, 249] on span "Overview" at bounding box center [1290, 252] width 48 height 33
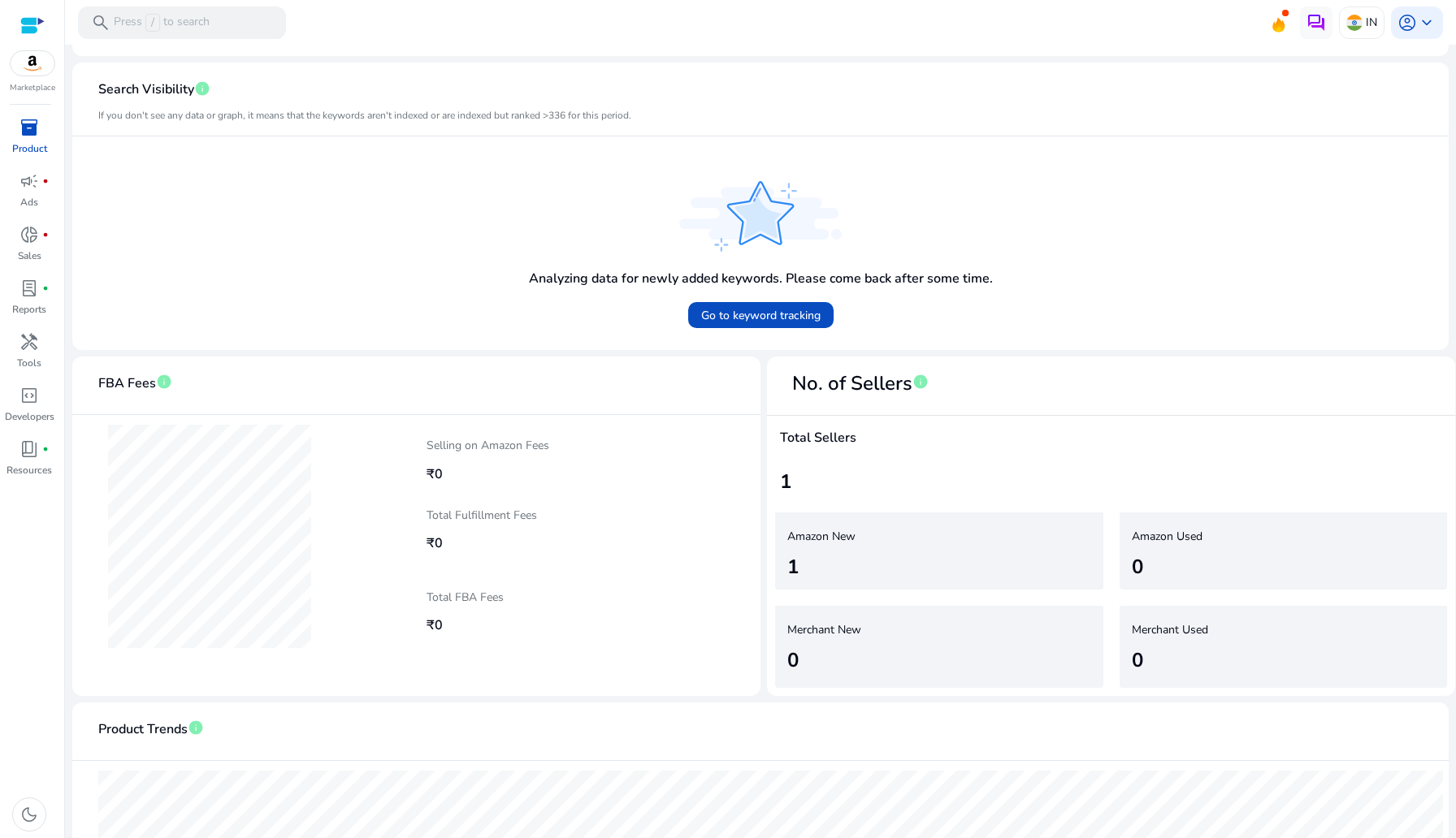
scroll to position [428, 0]
drag, startPoint x: 99, startPoint y: 379, endPoint x: 153, endPoint y: 380, distance: 54.0
click at [153, 380] on span "FBA Fees" at bounding box center [127, 382] width 58 height 29
copy span "FBA Fees"
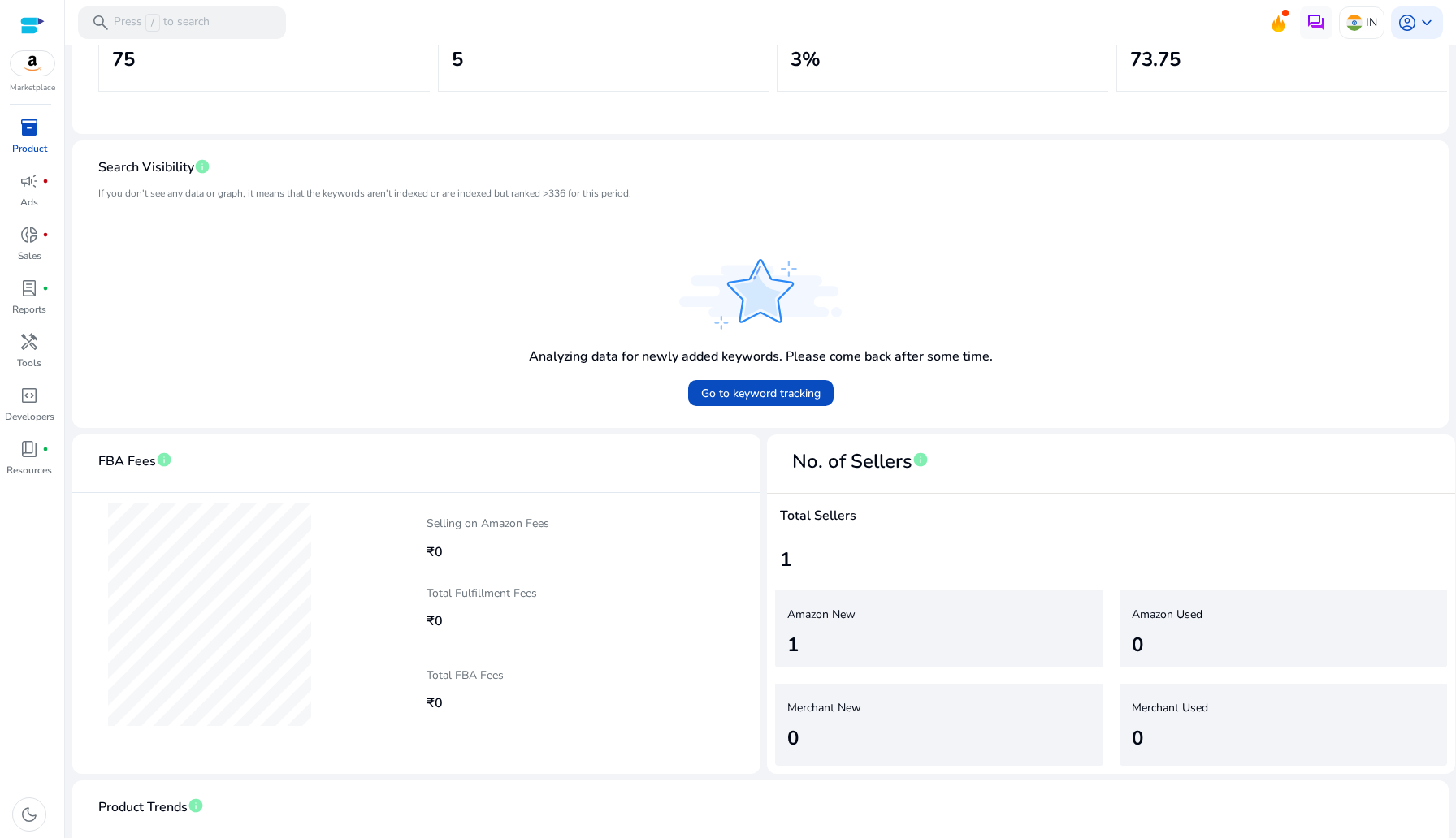
scroll to position [320, 0]
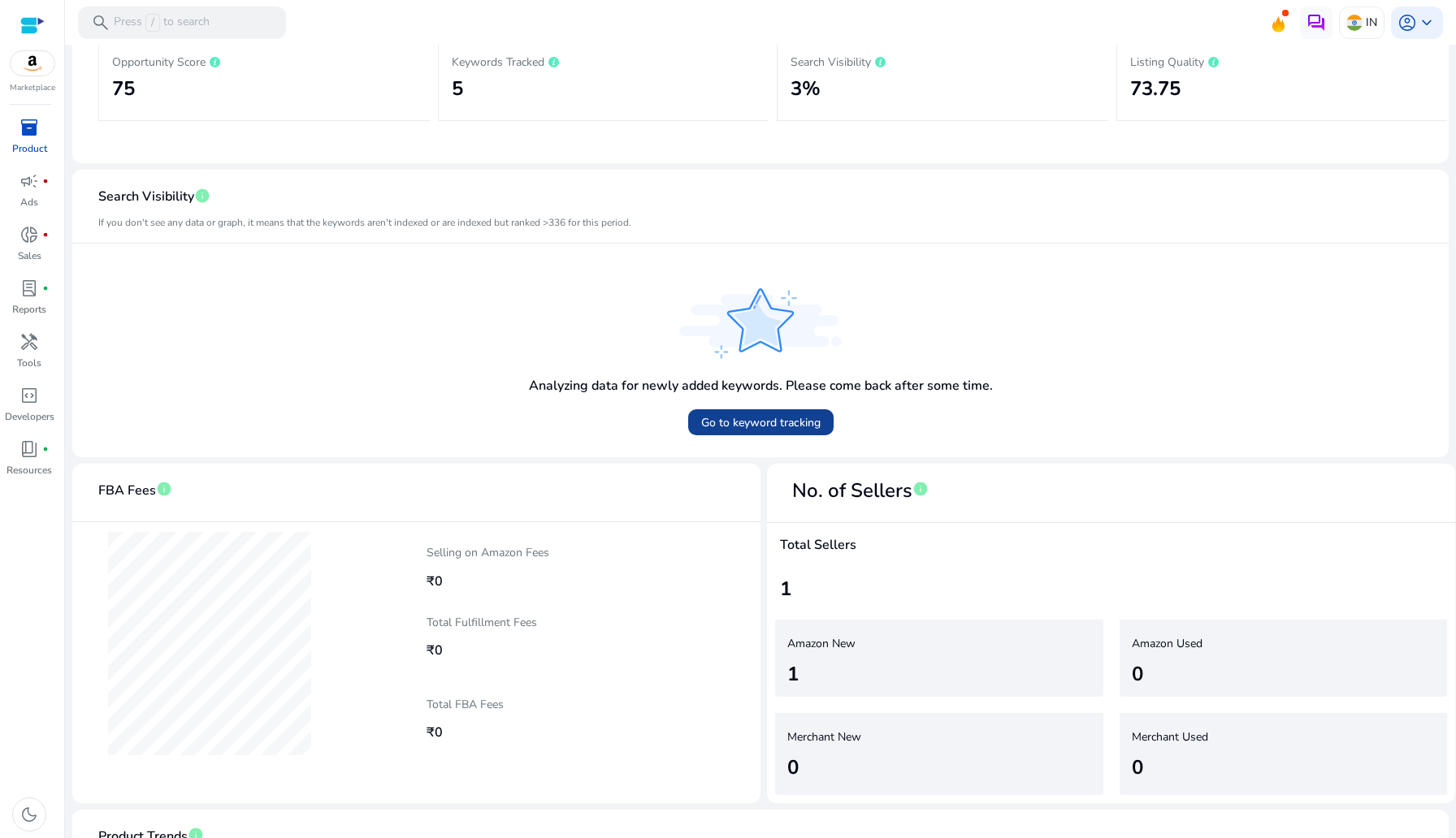
click at [769, 430] on span at bounding box center [761, 423] width 146 height 39
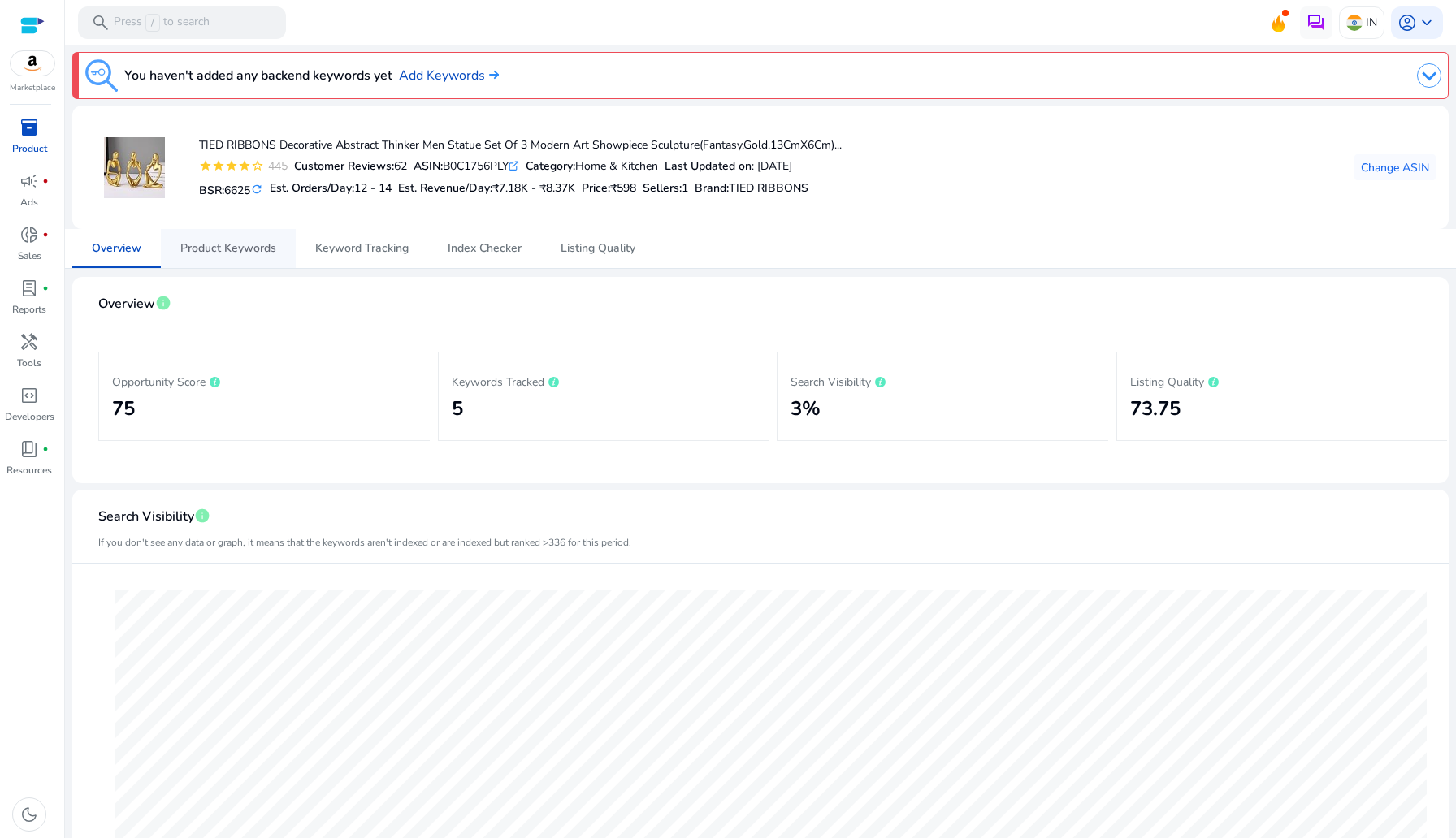
click at [216, 250] on span "Product Keywords" at bounding box center [228, 249] width 96 height 11
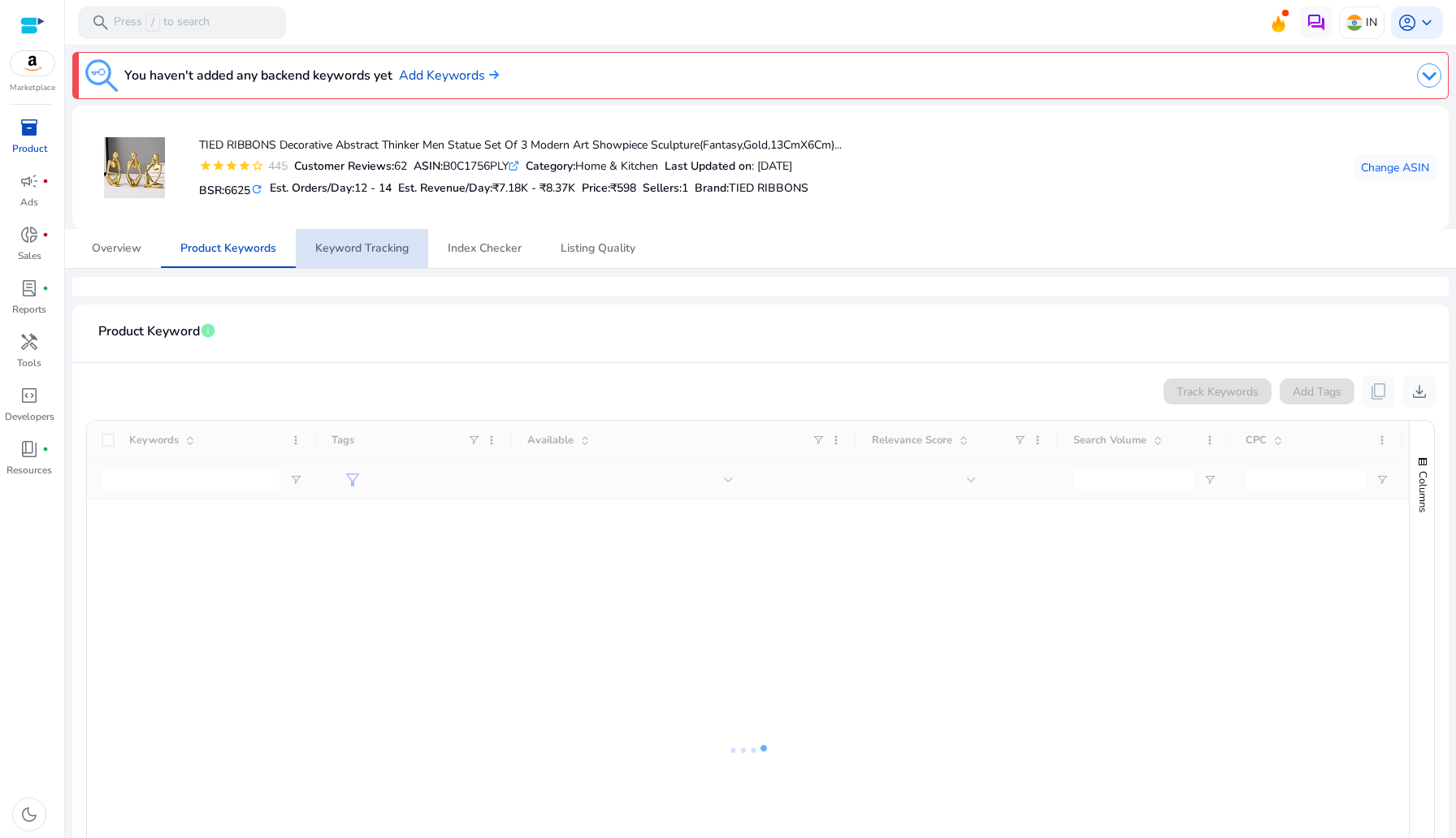
click at [350, 259] on span "Keyword Tracking" at bounding box center [361, 249] width 93 height 39
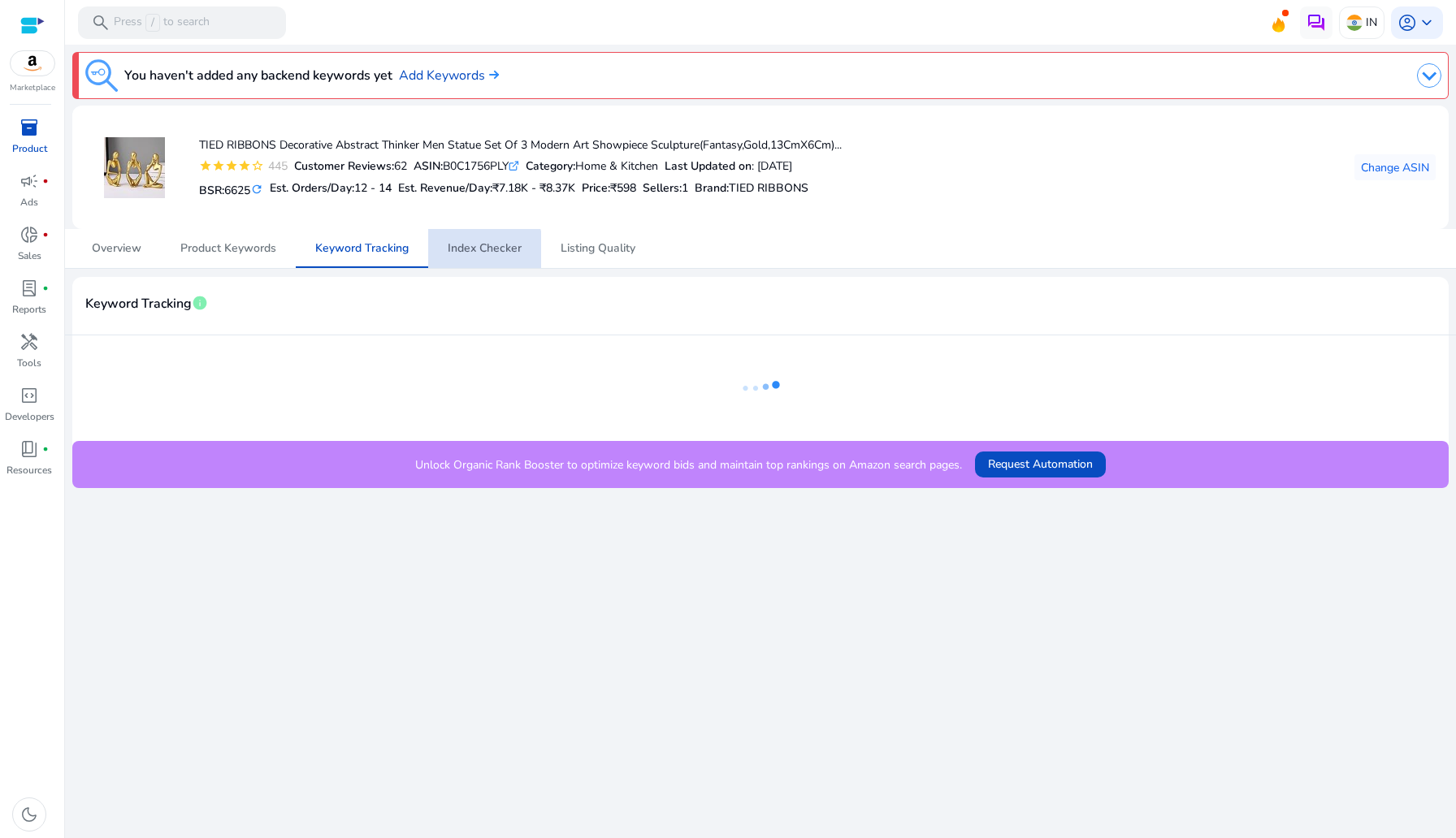
click at [482, 253] on span "Index Checker" at bounding box center [484, 249] width 74 height 11
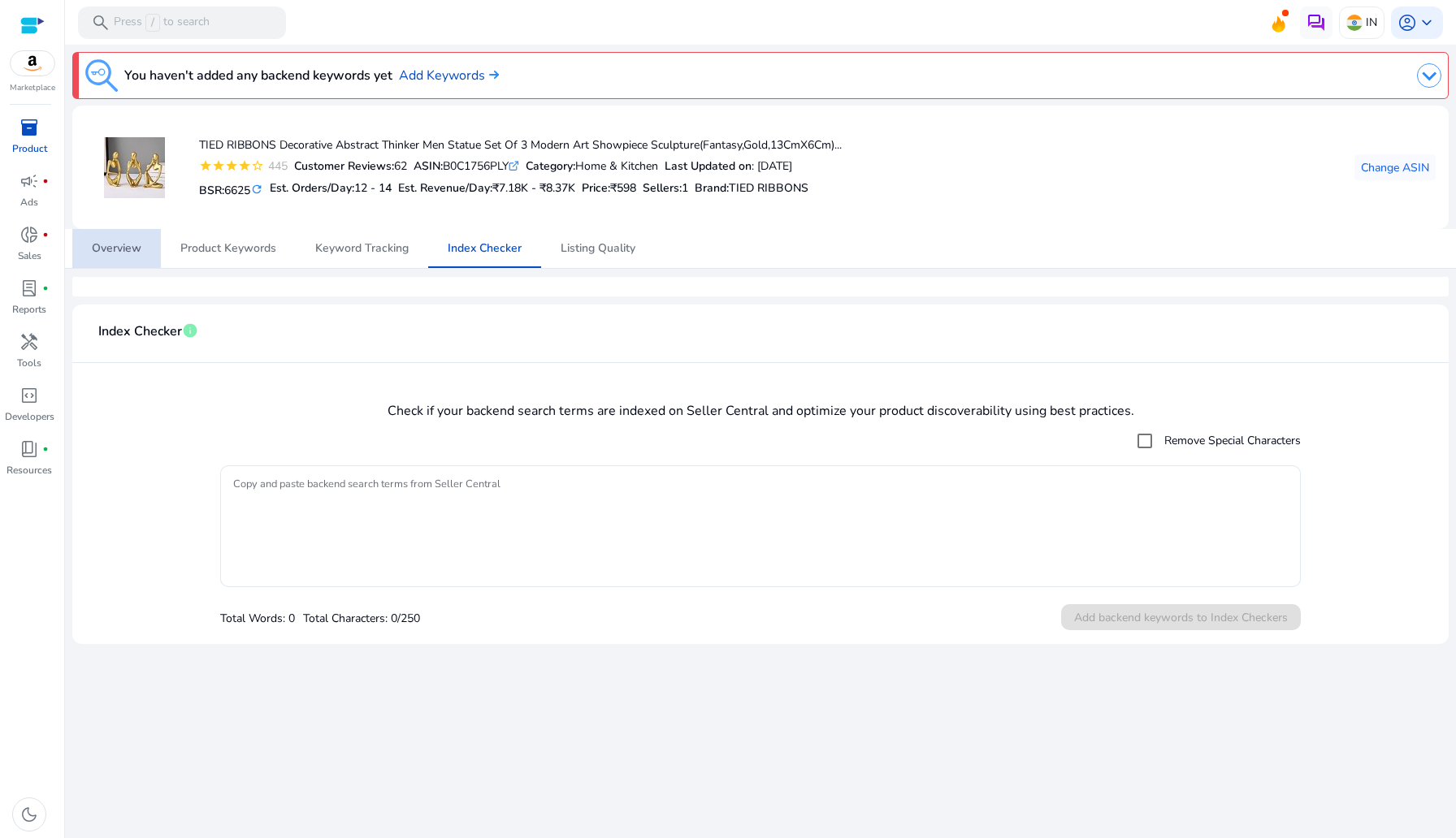
click at [142, 241] on link "Overview" at bounding box center [117, 249] width 88 height 39
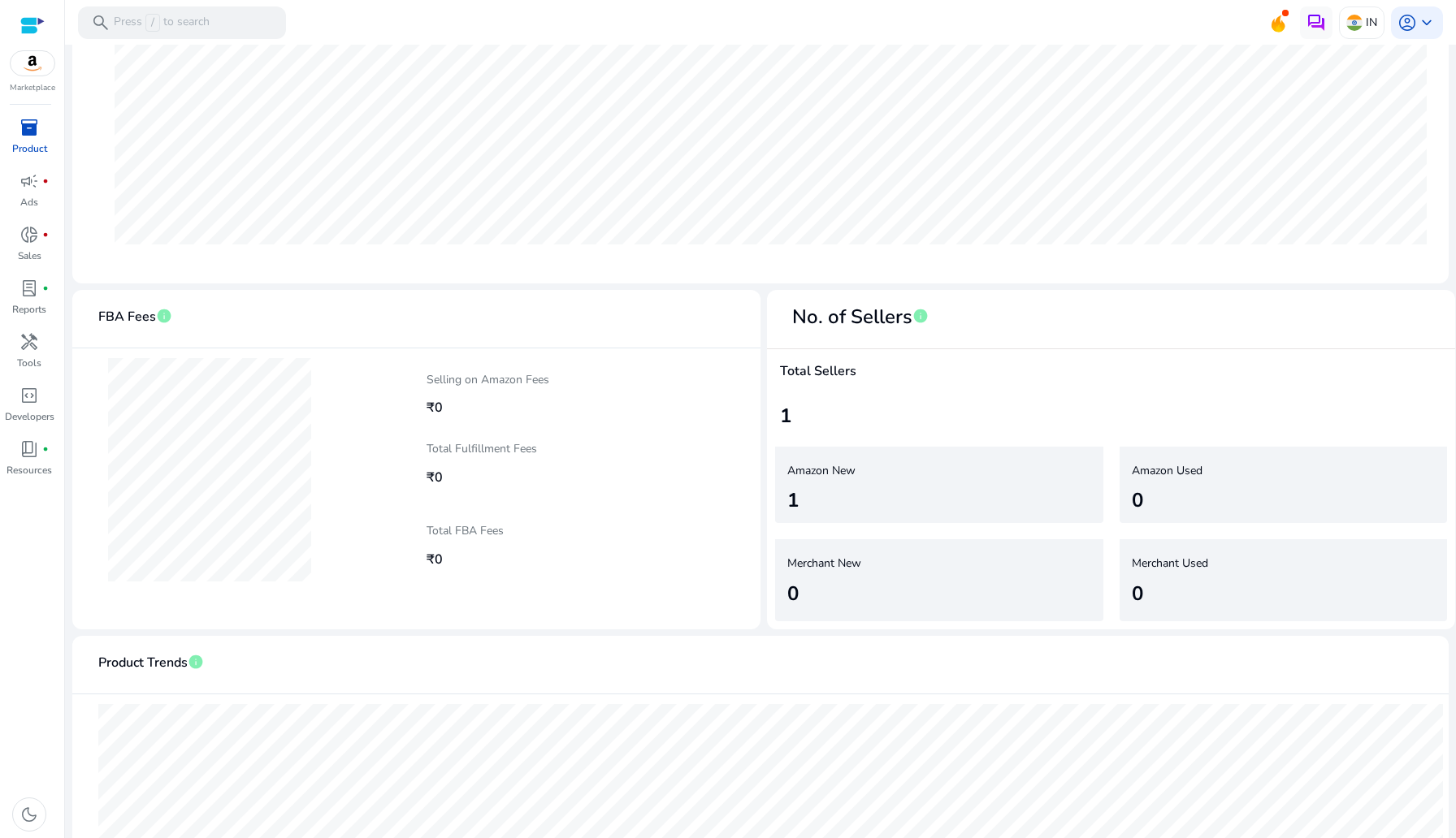
scroll to position [687, 0]
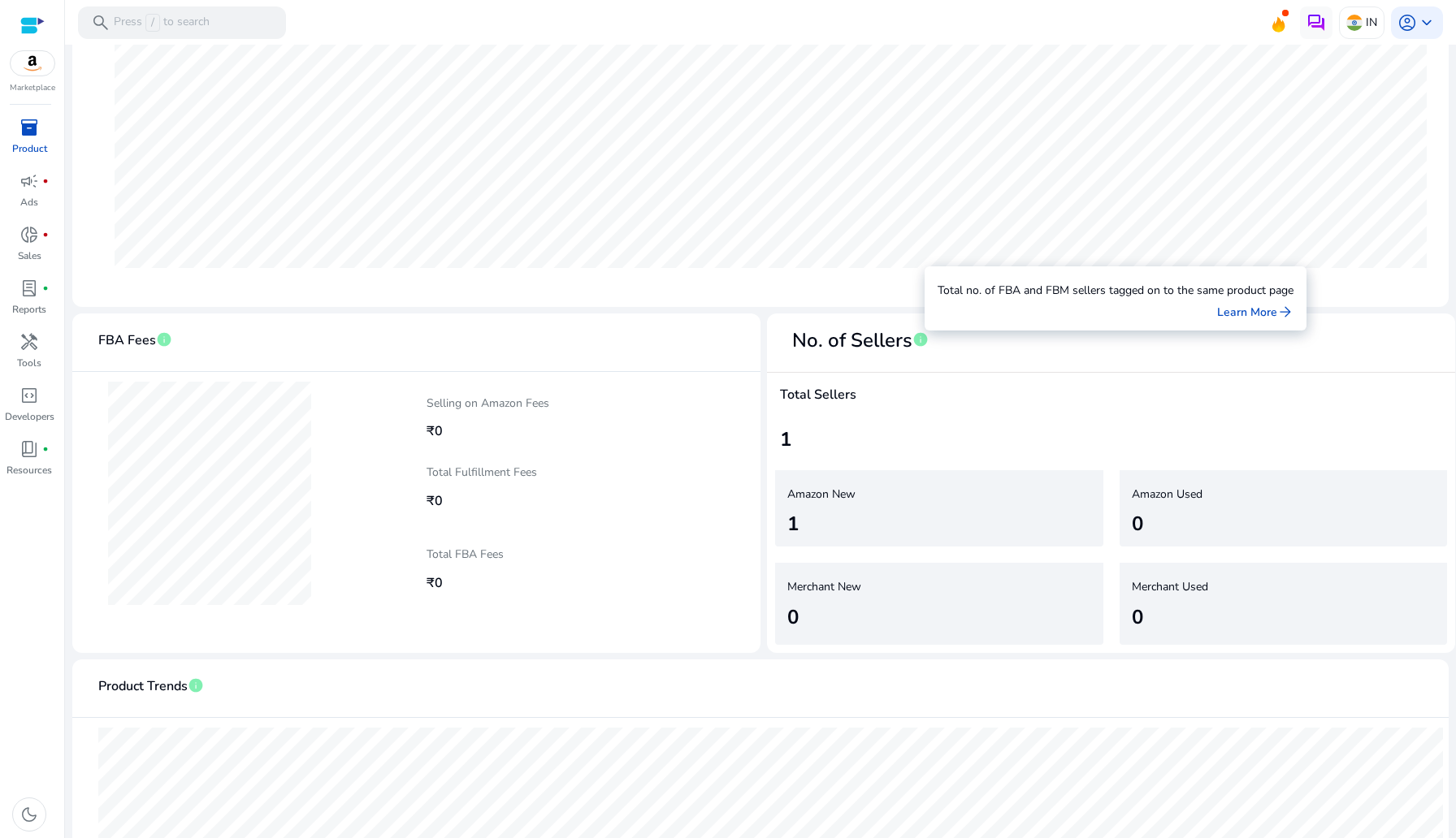
drag, startPoint x: 794, startPoint y: 338, endPoint x: 908, endPoint y: 343, distance: 114.1
click at [908, 343] on div "No. of Sellers info" at bounding box center [854, 341] width 148 height 29
copy span "No. of Sellers"
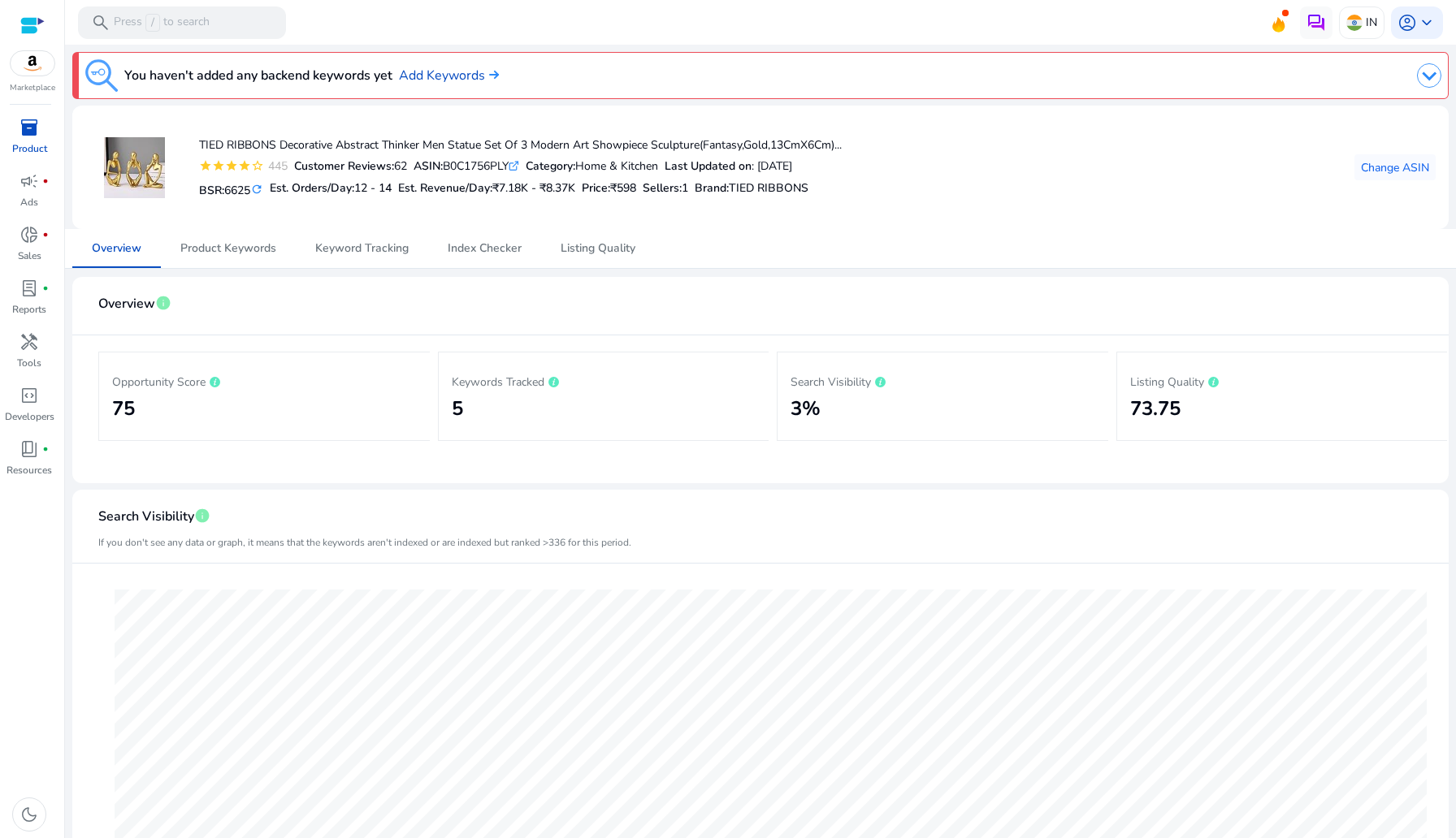
scroll to position [687, 0]
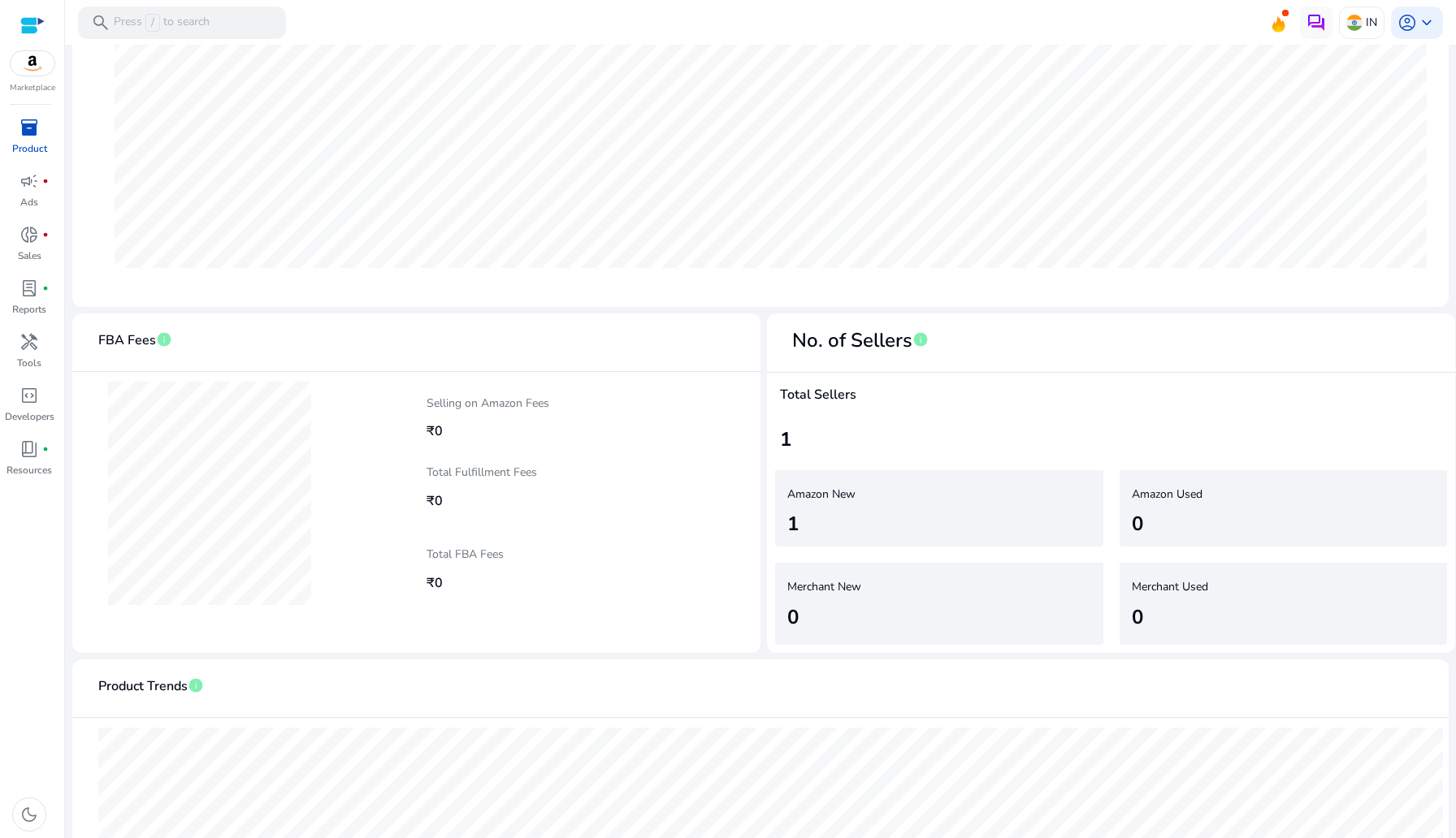
click at [782, 391] on h4 "Total Sellers" at bounding box center [1111, 395] width 662 height 16
drag, startPoint x: 774, startPoint y: 393, endPoint x: 885, endPoint y: 393, distance: 111.0
click at [885, 393] on div "Total Sellers 1" at bounding box center [1111, 417] width 688 height 89
copy h4 "Total Sellers"
drag, startPoint x: 788, startPoint y: 494, endPoint x: 891, endPoint y: 497, distance: 103.0
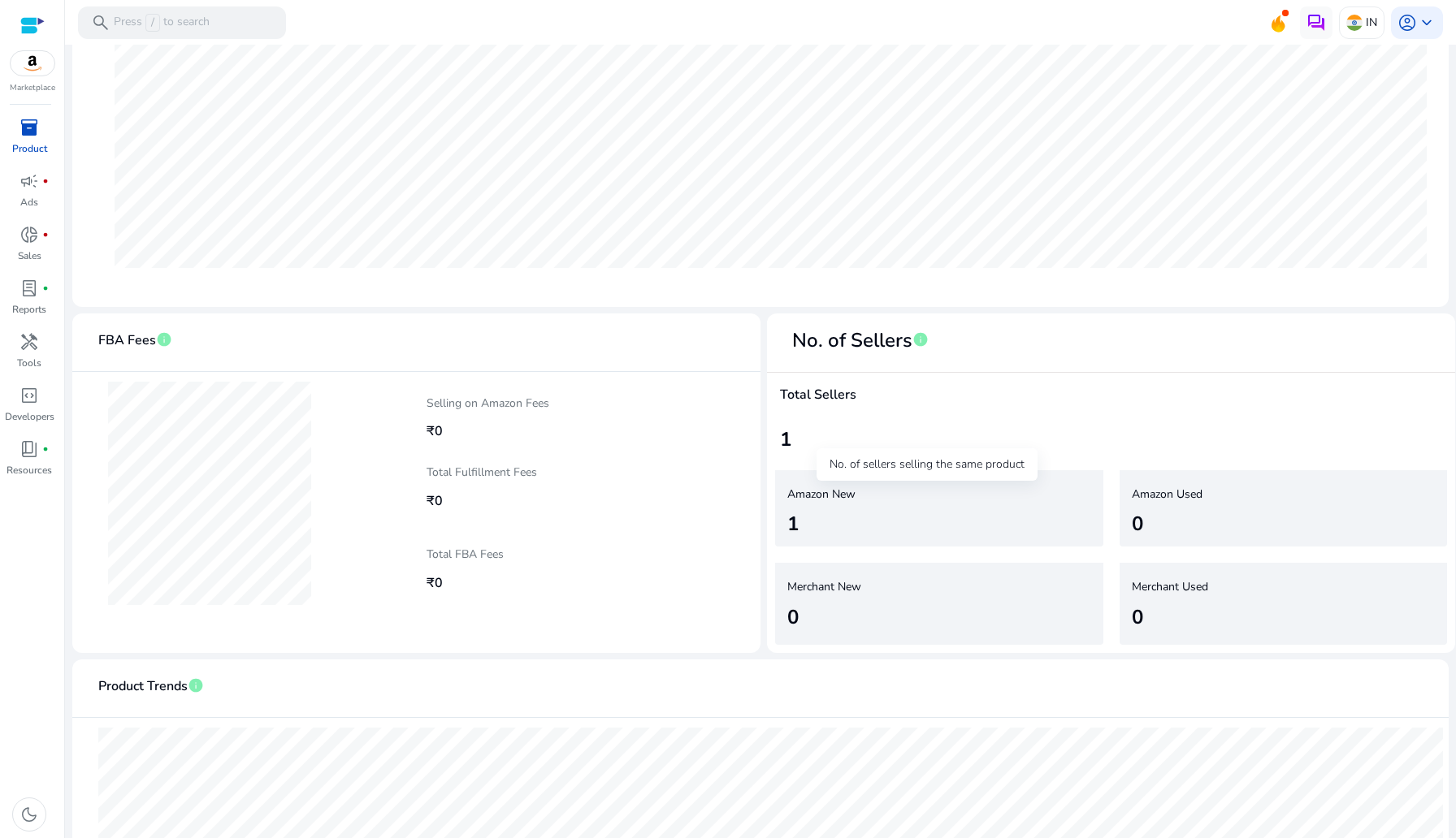
click at [891, 497] on h5 "Amazon New" at bounding box center [929, 495] width 284 height 14
drag, startPoint x: 794, startPoint y: 494, endPoint x: 908, endPoint y: 494, distance: 114.0
click at [908, 494] on div "Amazon New 1" at bounding box center [939, 509] width 328 height 77
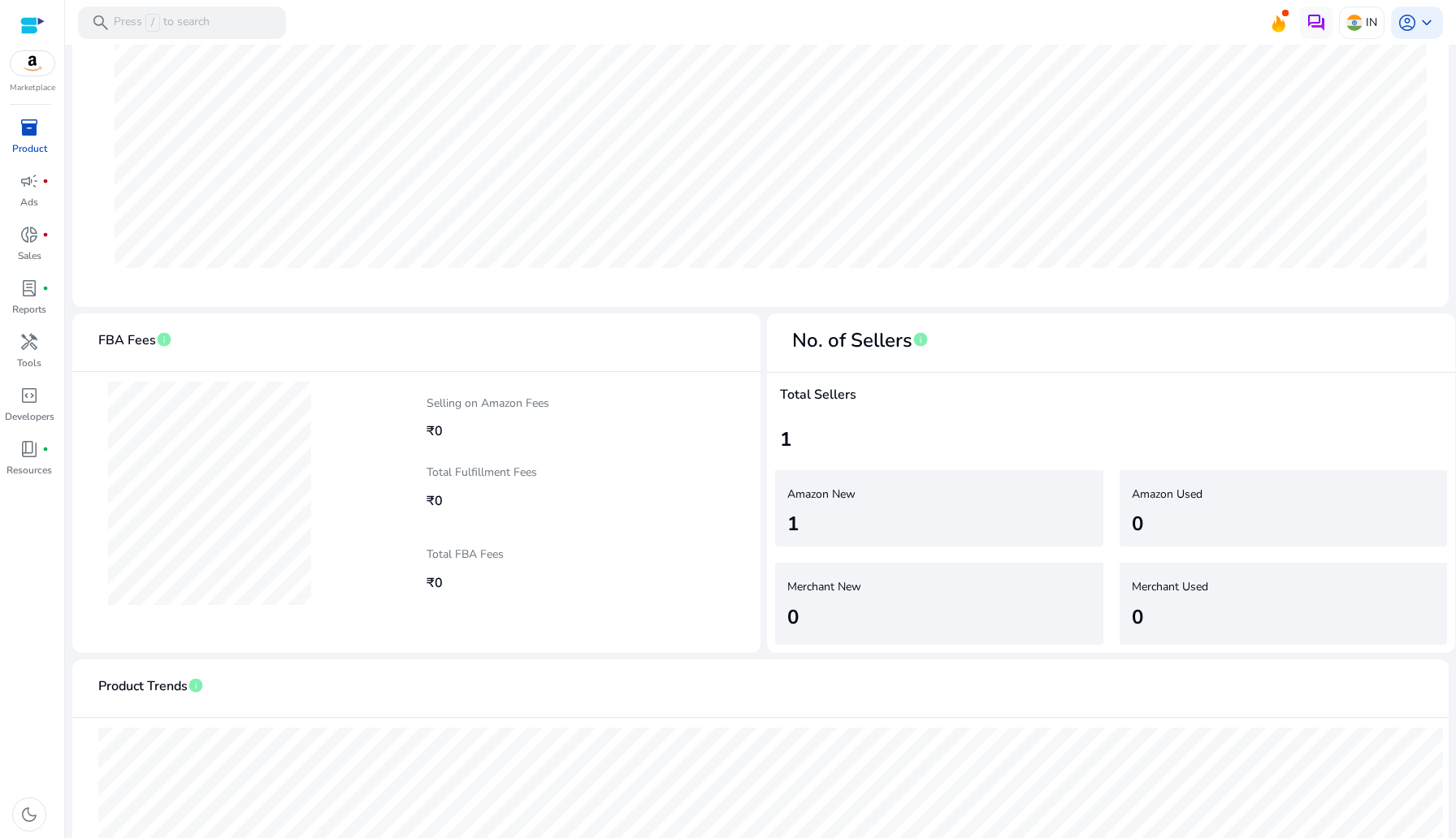
copy h5 "Amazon New"
click at [22, 121] on span "inventory_2" at bounding box center [29, 127] width 19 height 19
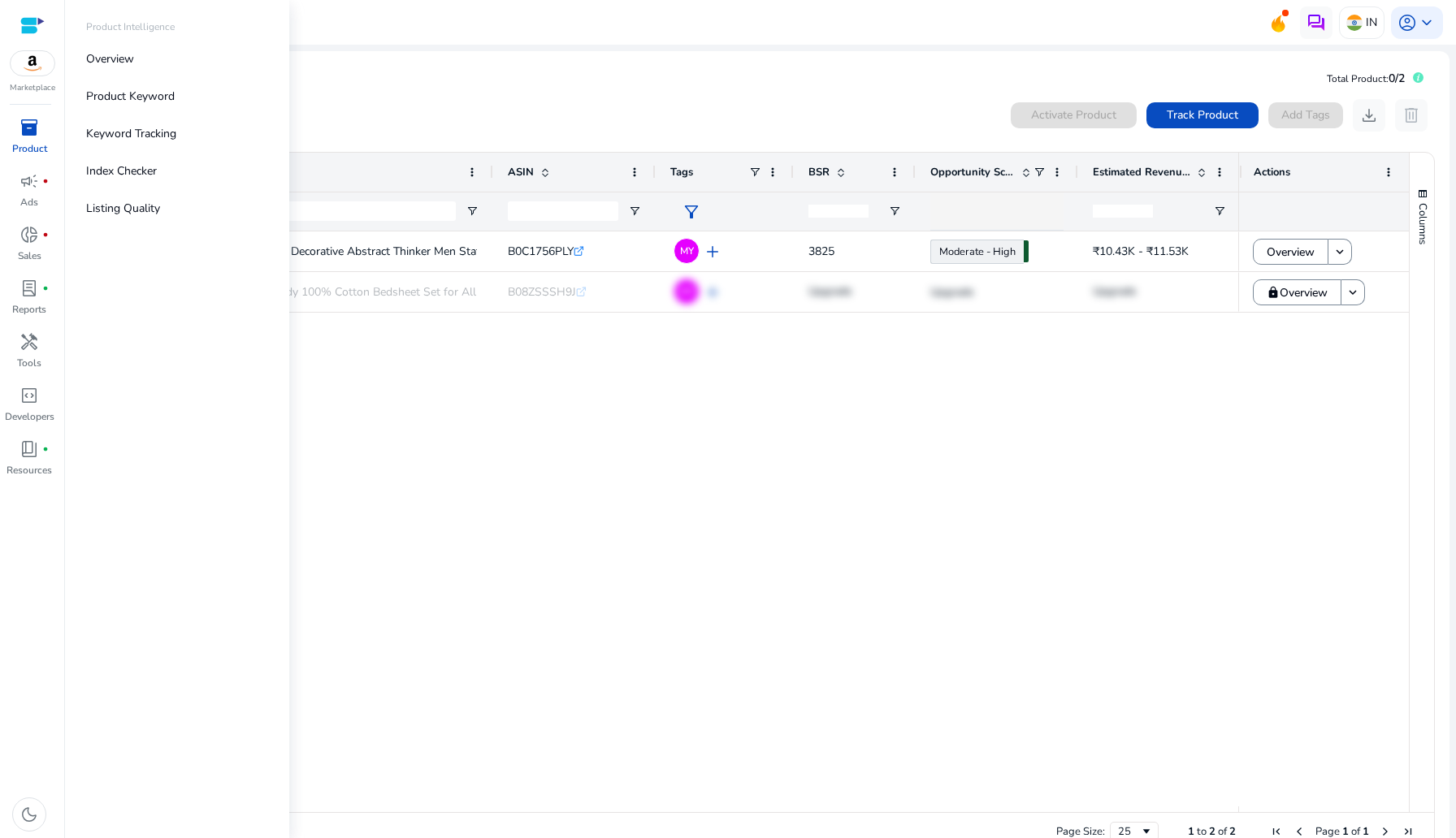
click at [33, 52] on img at bounding box center [32, 64] width 44 height 24
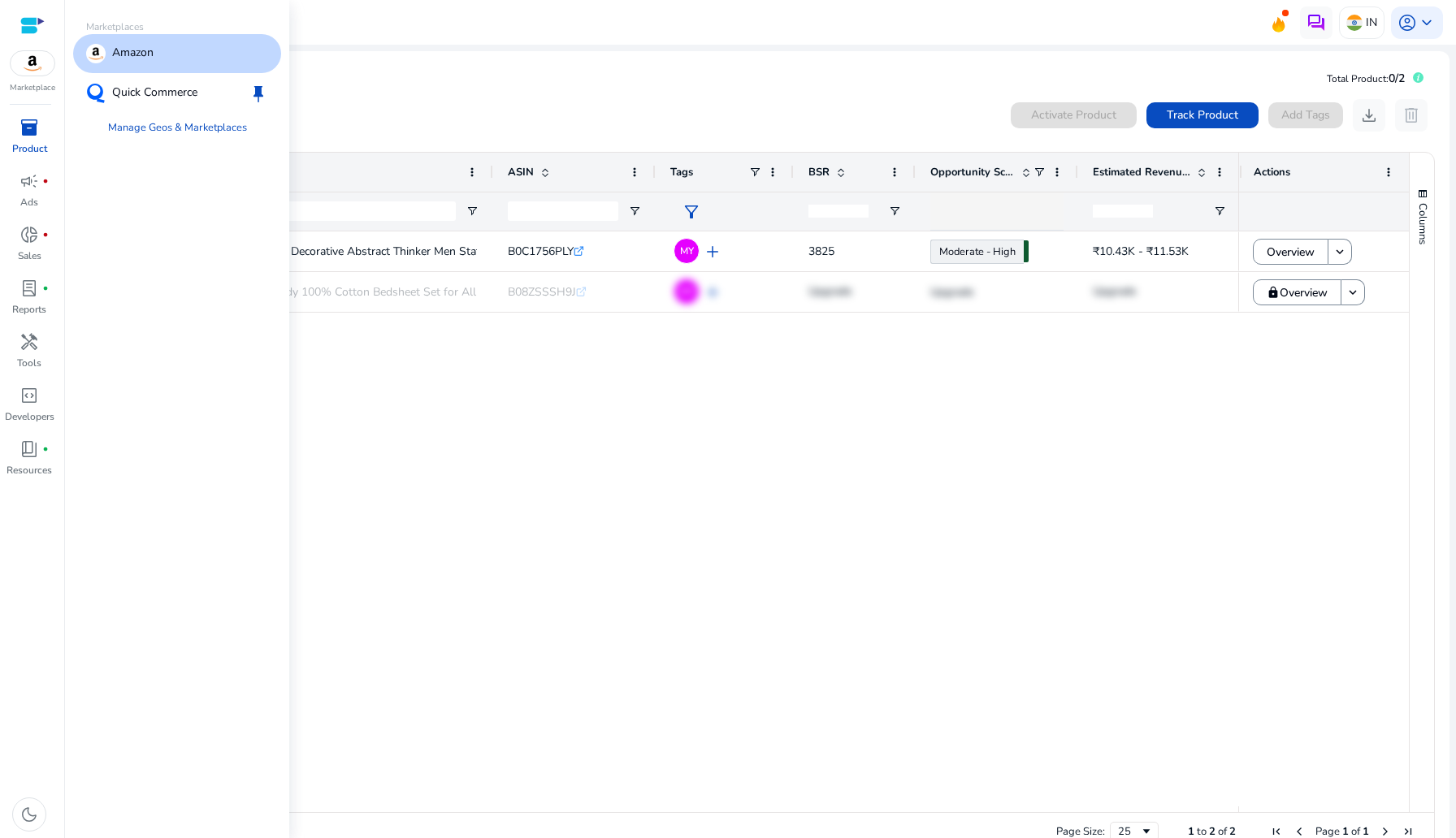
click at [29, 20] on div at bounding box center [32, 26] width 24 height 18
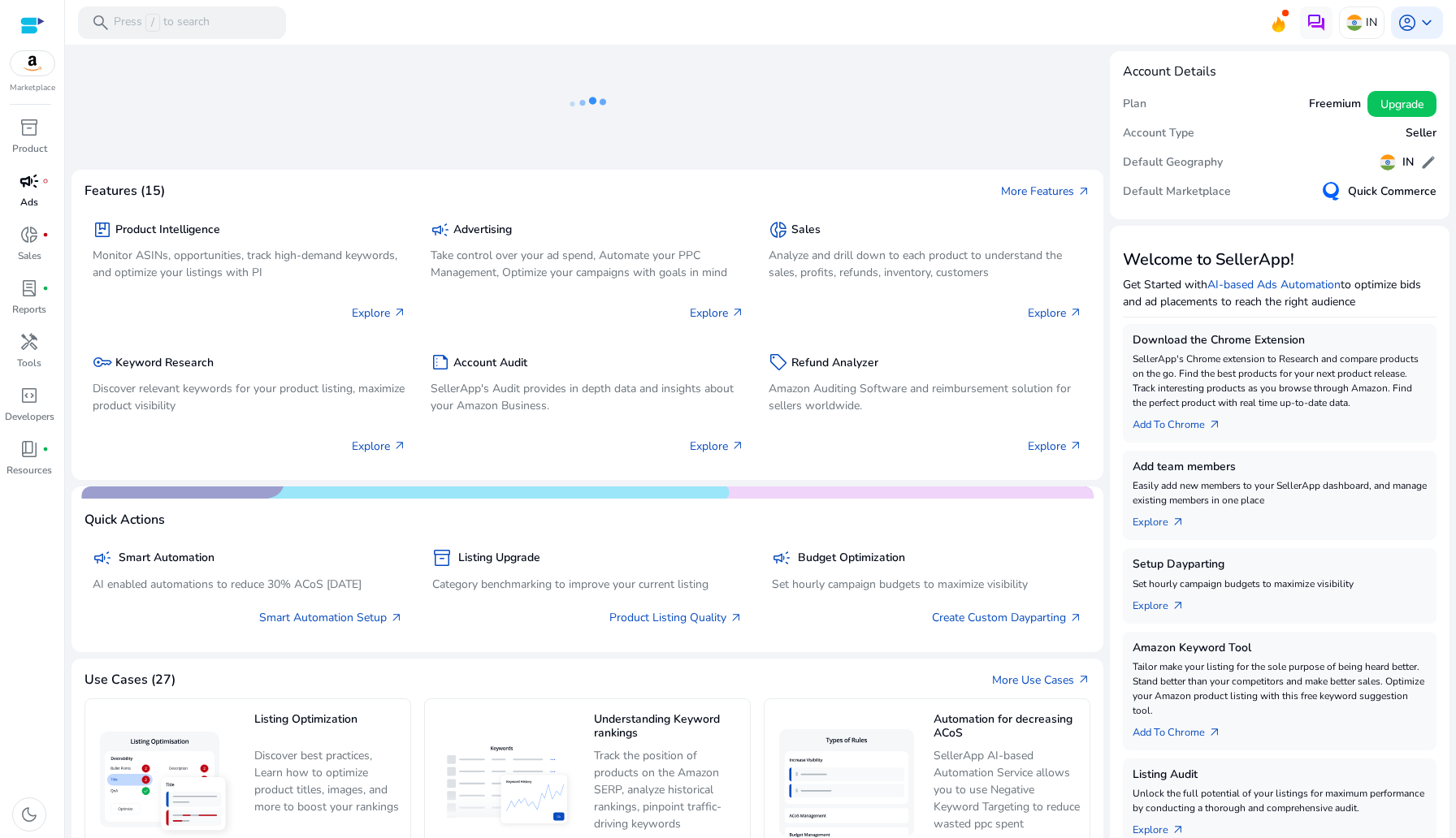
click at [28, 191] on span "campaign" at bounding box center [29, 180] width 19 height 19
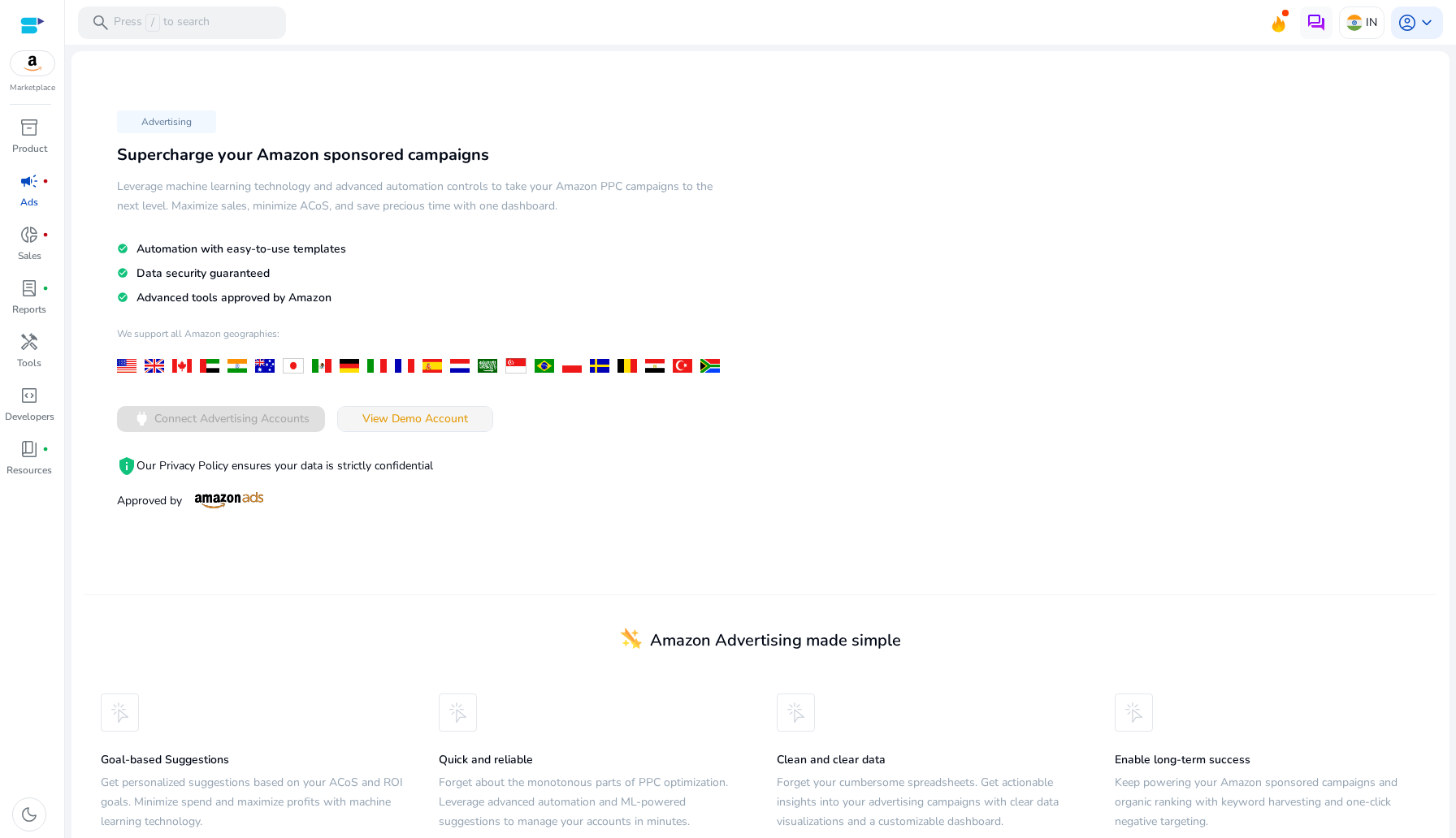
click at [408, 414] on span "View Demo Account" at bounding box center [414, 418] width 106 height 17
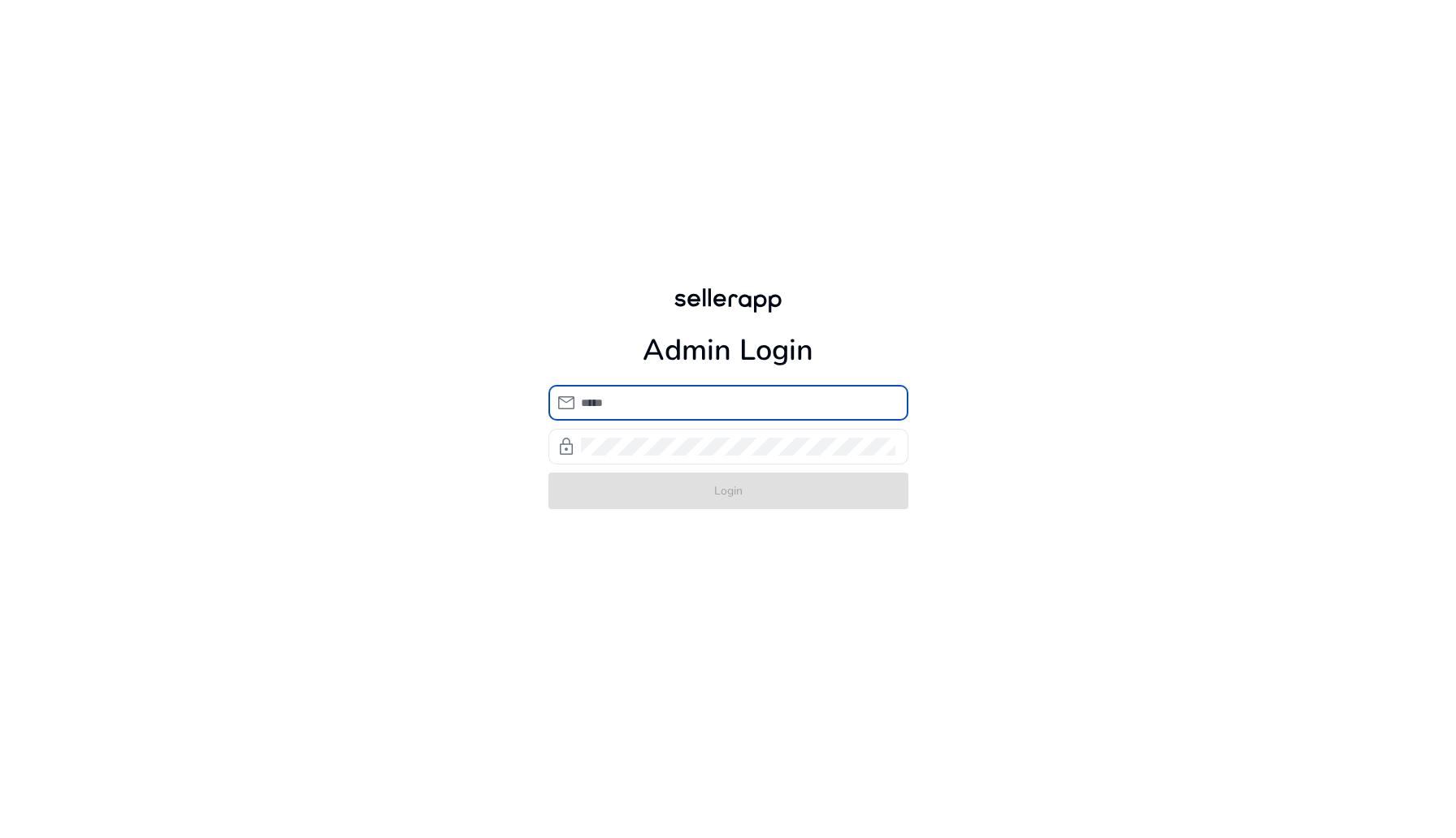
click at [653, 413] on div at bounding box center [738, 402] width 314 height 36
click at [631, 404] on input "email" at bounding box center [738, 402] width 314 height 17
type input "**********"
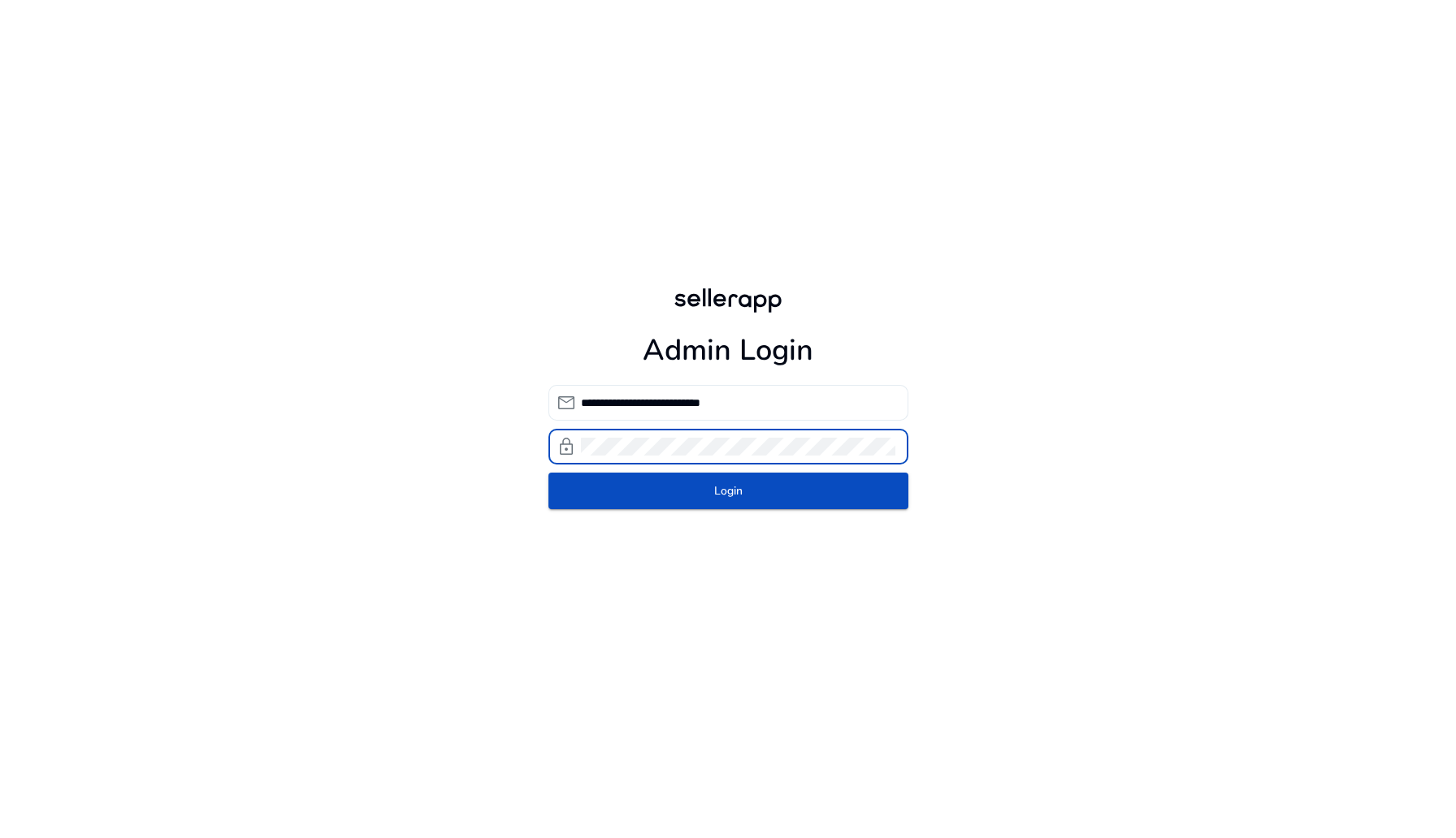
click button "Login" at bounding box center [728, 491] width 360 height 37
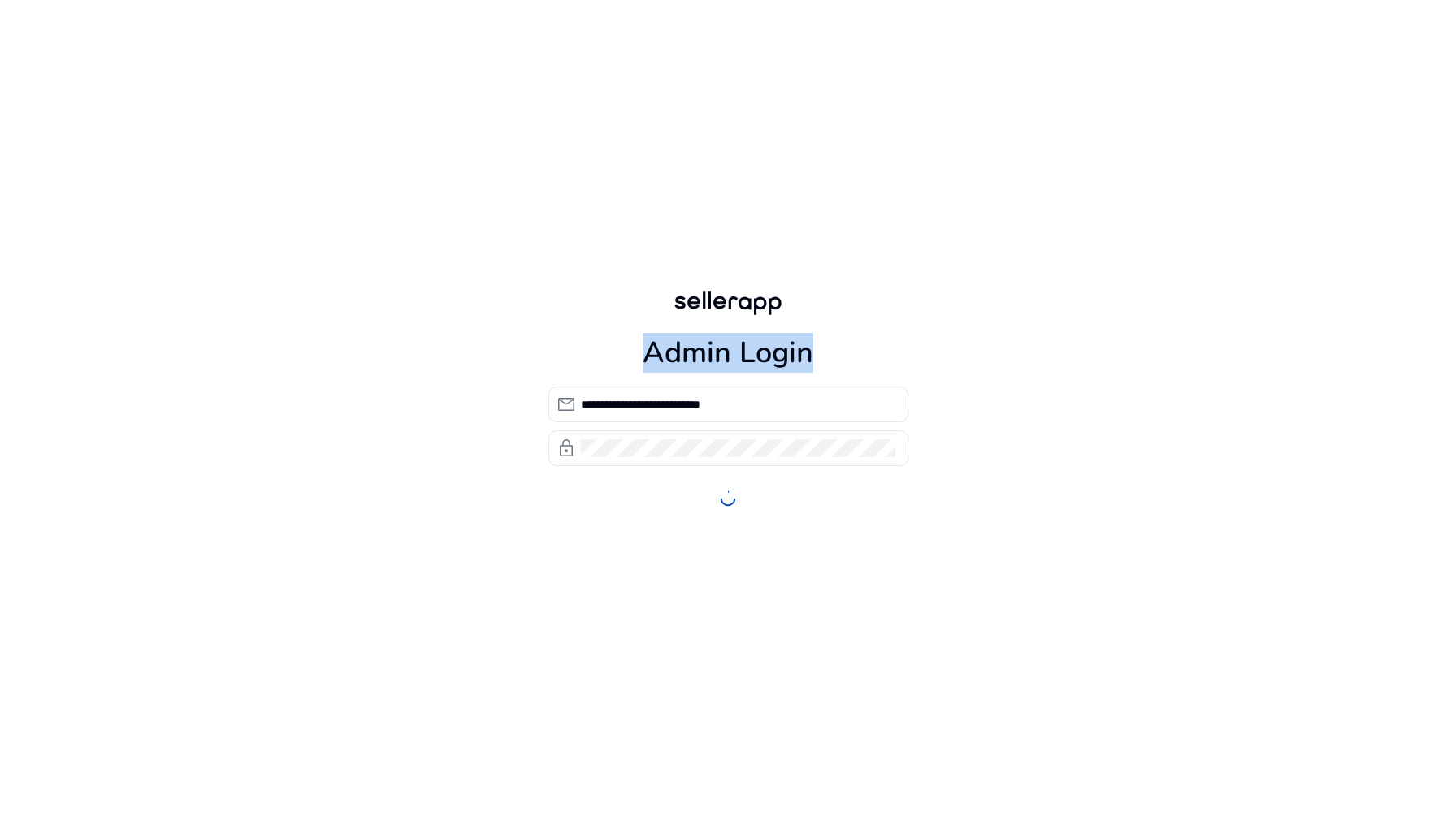
drag, startPoint x: 645, startPoint y: 350, endPoint x: 905, endPoint y: 358, distance: 260.1
click at [905, 358] on div "**********" at bounding box center [728, 397] width 386 height 794
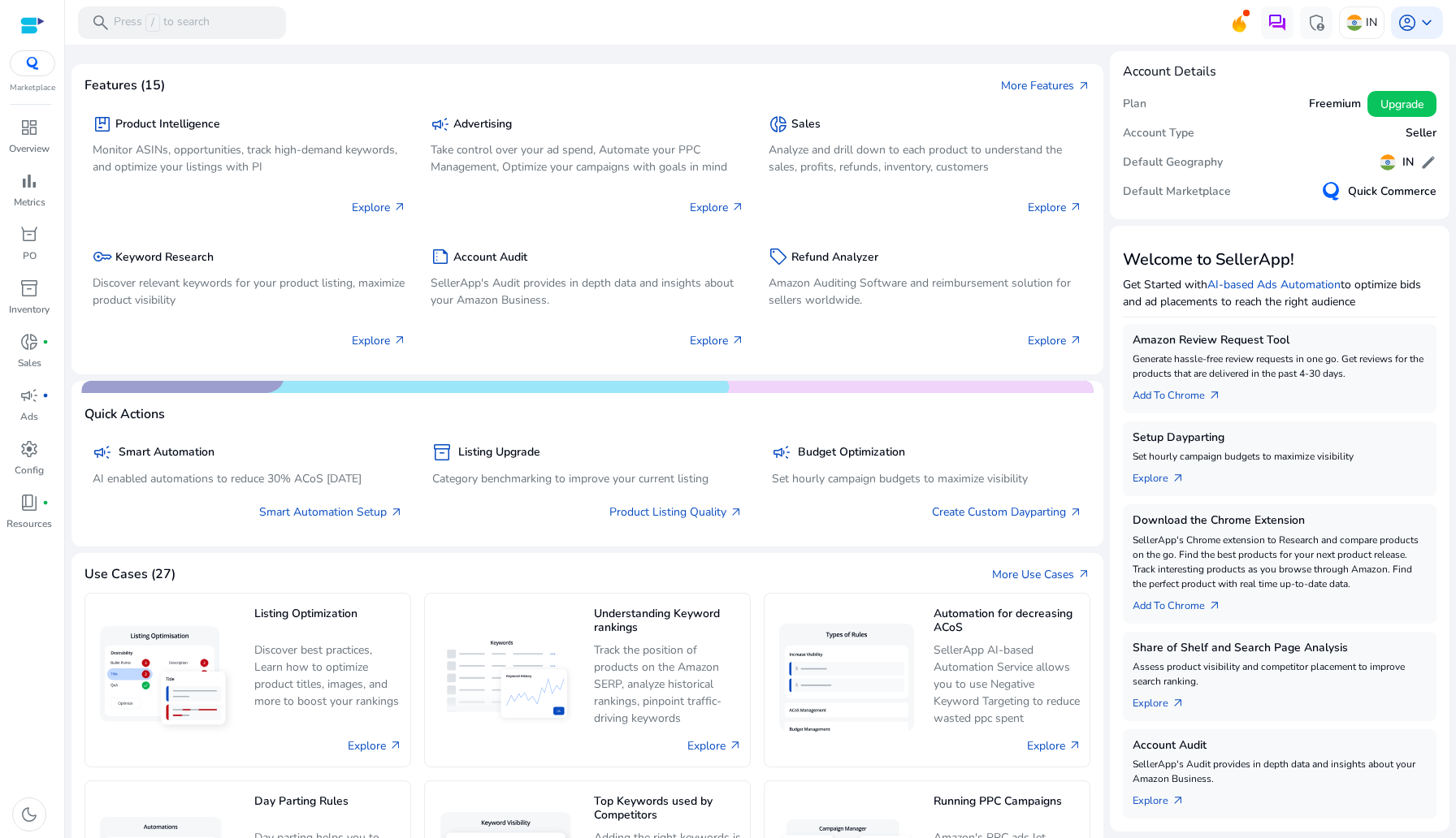
click at [20, 56] on div at bounding box center [32, 64] width 45 height 26
click at [38, 64] on img at bounding box center [32, 64] width 29 height 13
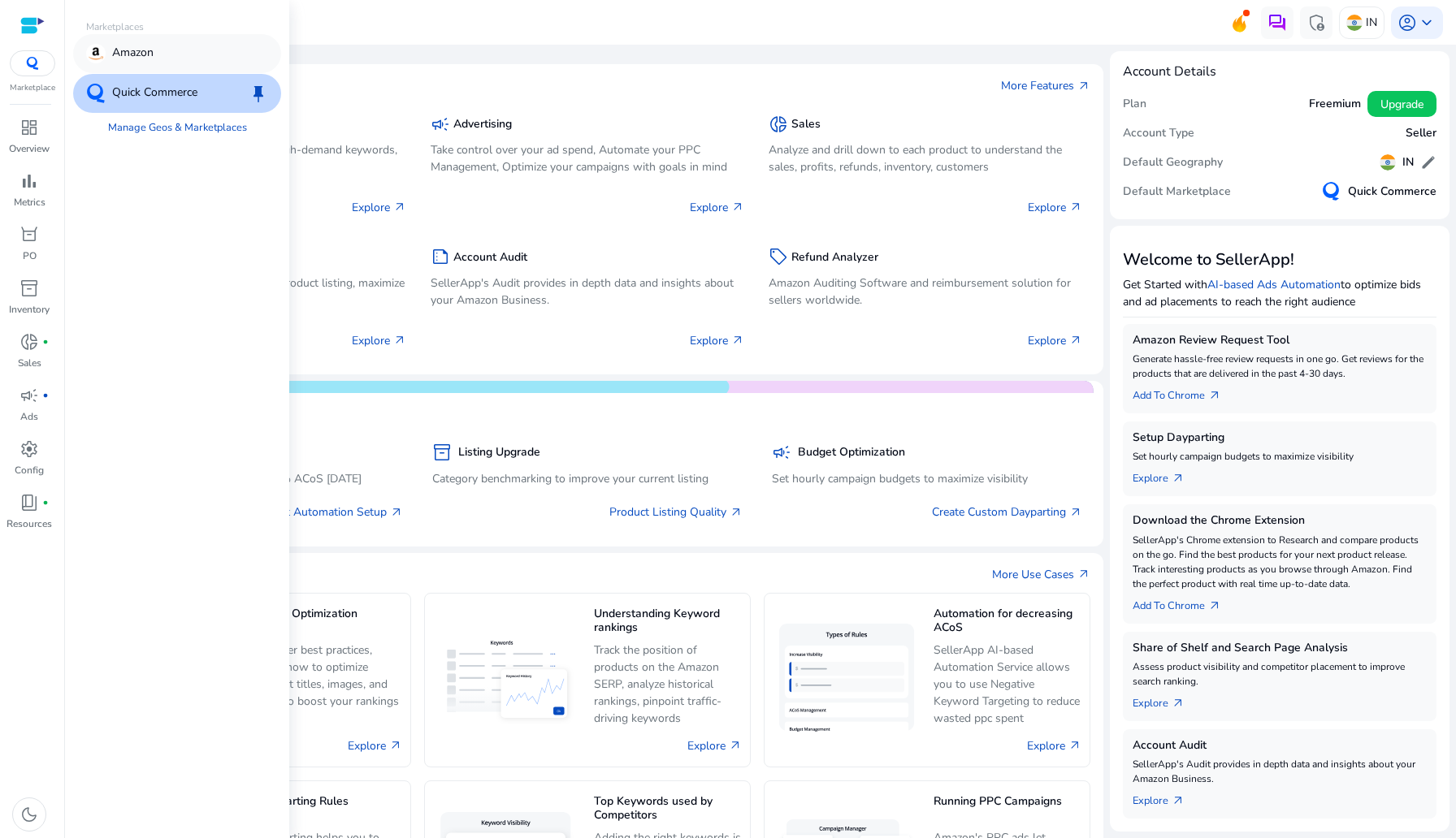
click at [144, 52] on p "Amazon" at bounding box center [133, 53] width 41 height 19
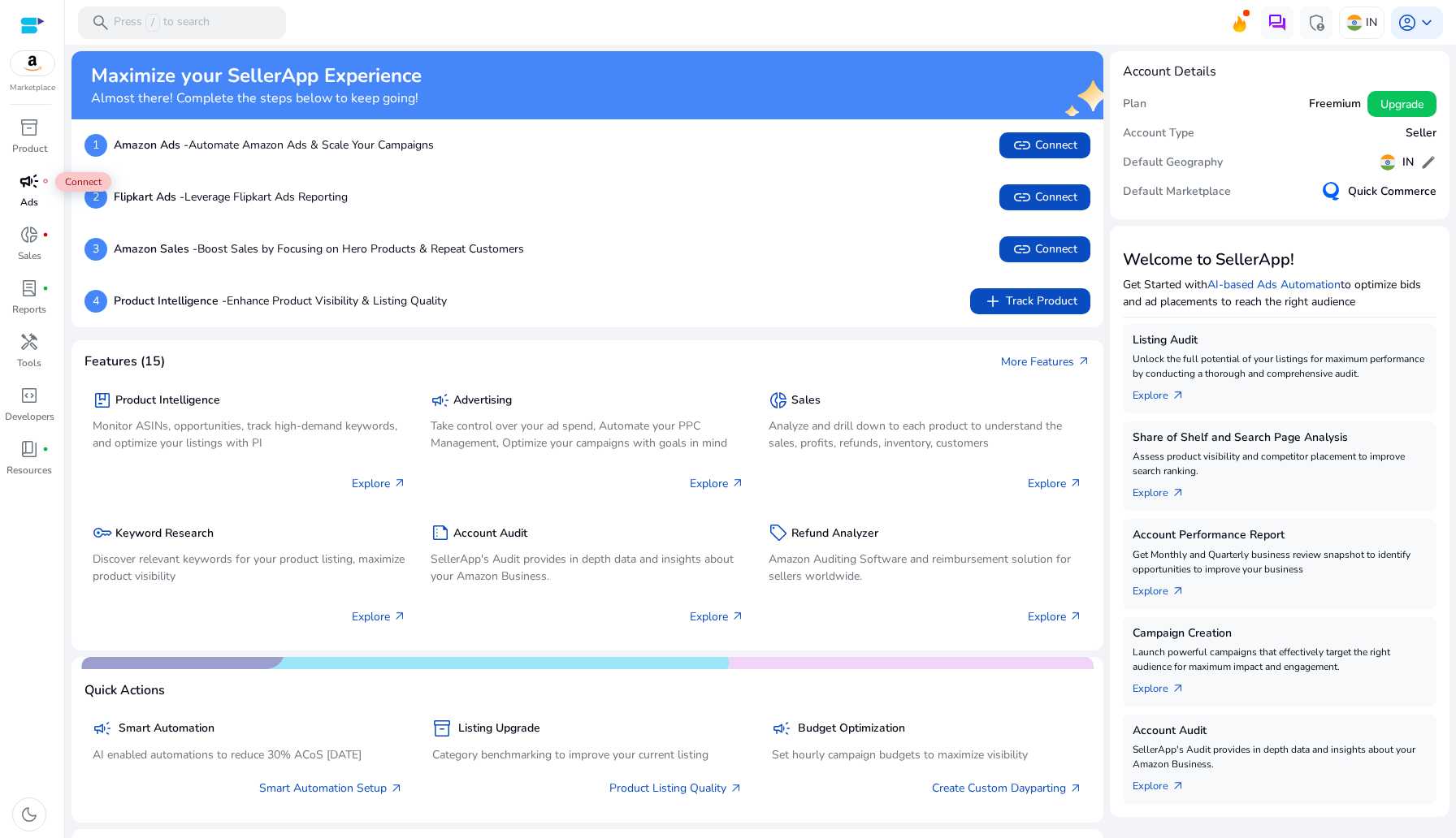
click at [39, 183] on div "campaign fiber_manual_record" at bounding box center [29, 181] width 45 height 26
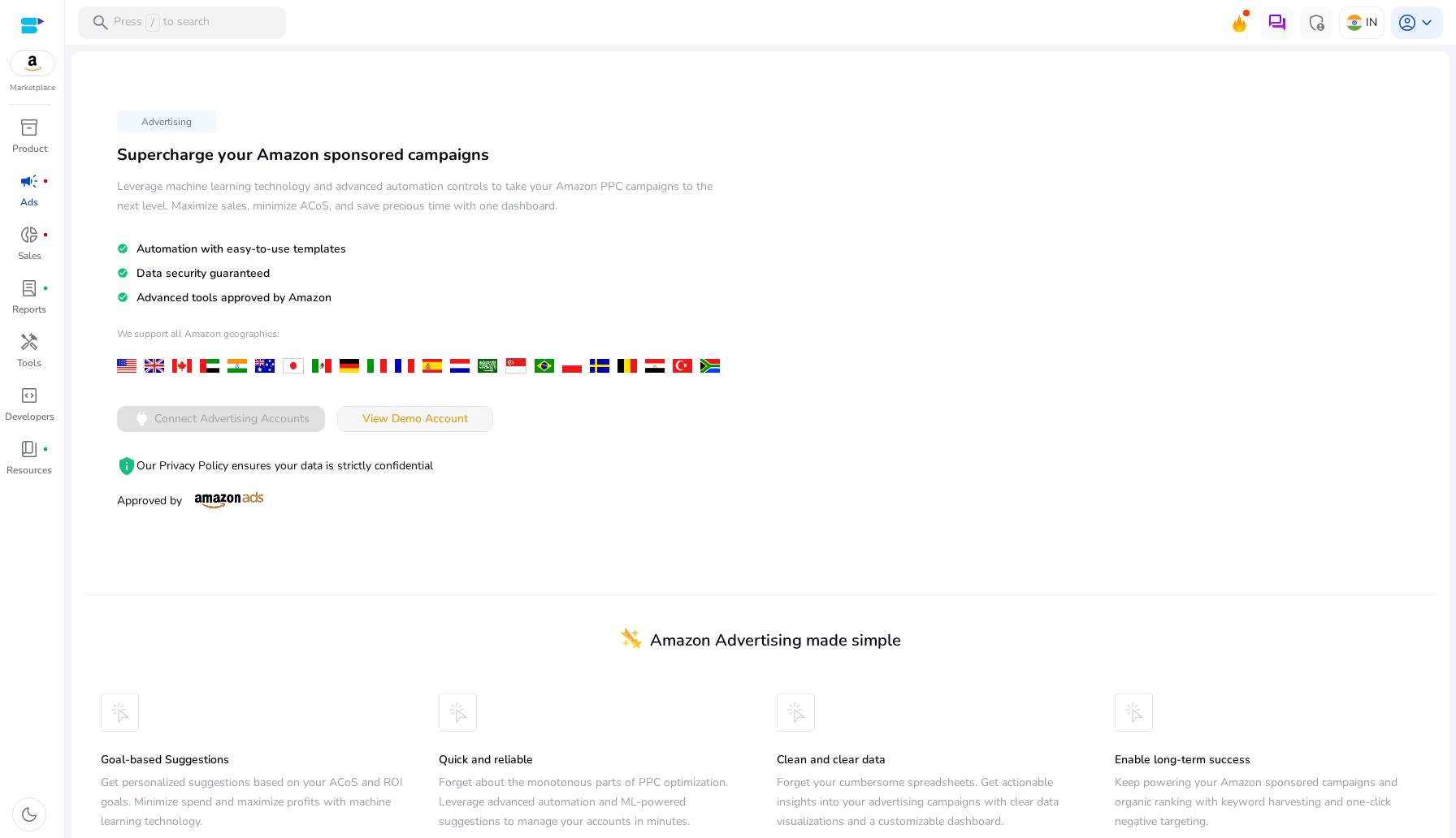
click at [447, 424] on span "View Demo Account" at bounding box center [414, 418] width 106 height 17
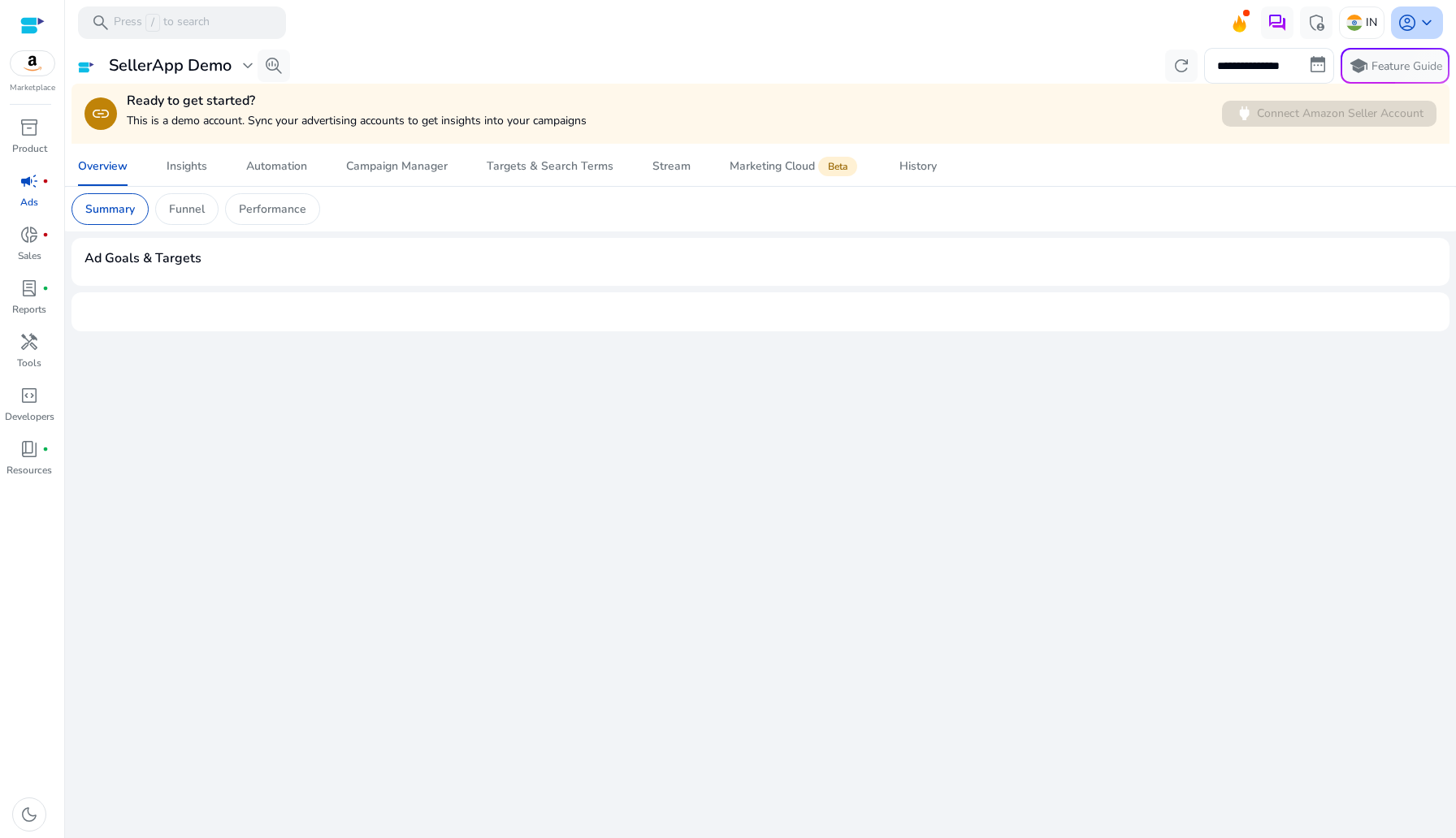
click at [1415, 29] on span "account_circle" at bounding box center [1406, 22] width 19 height 19
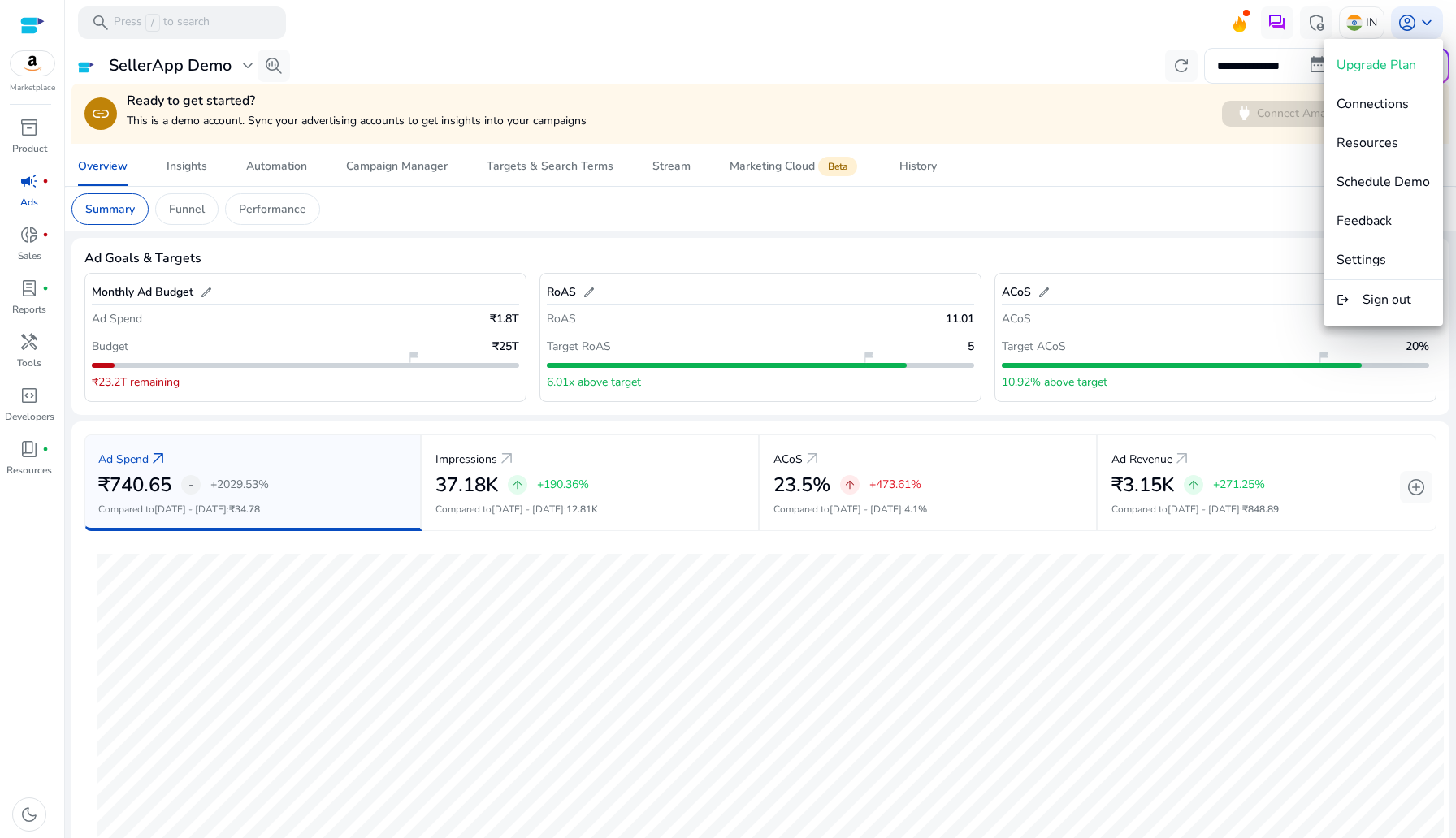
click at [26, 182] on div at bounding box center [728, 419] width 1456 height 838
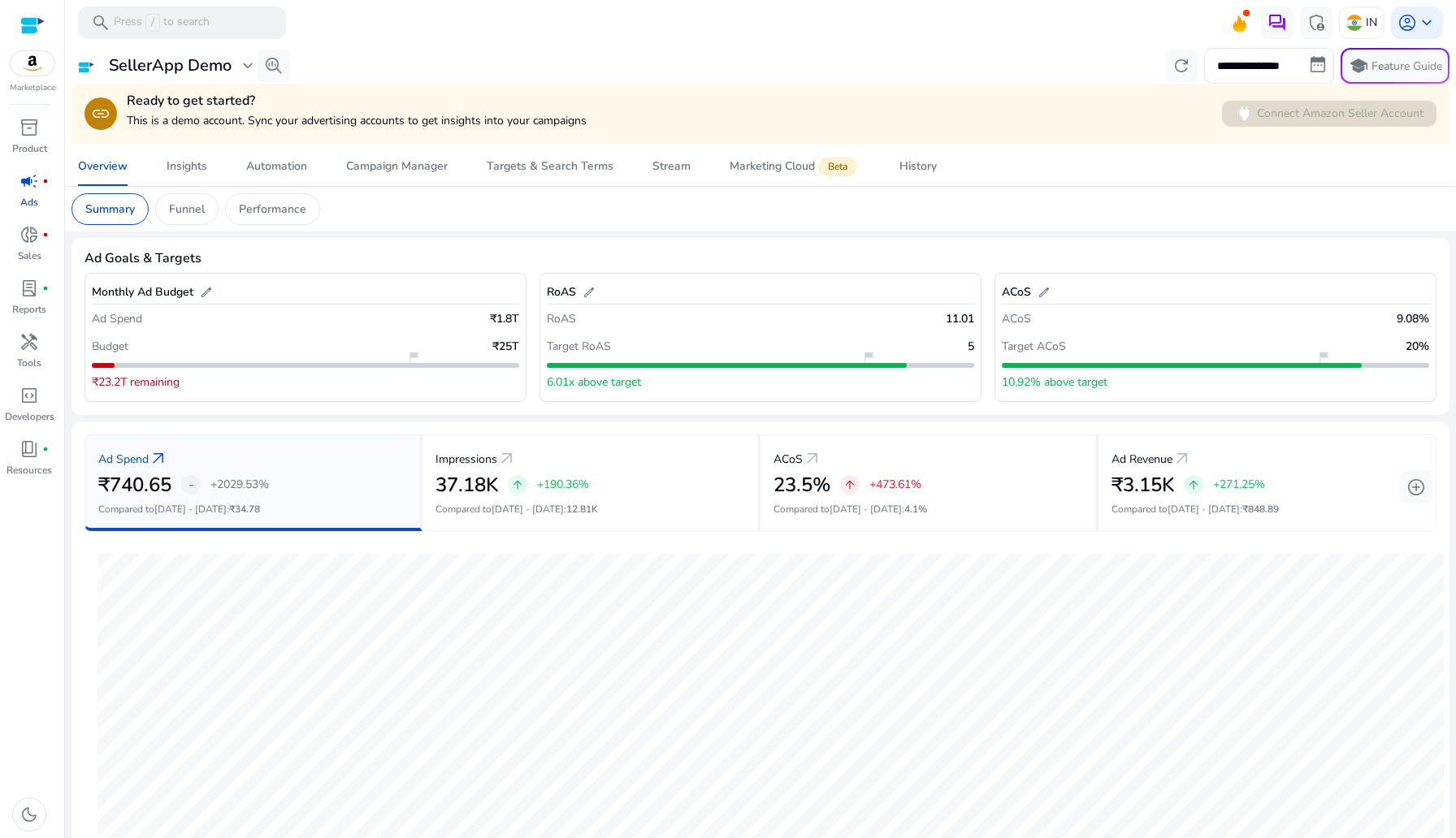
click at [26, 182] on span "campaign" at bounding box center [29, 180] width 19 height 19
